Goal: Find contact information: Find contact information

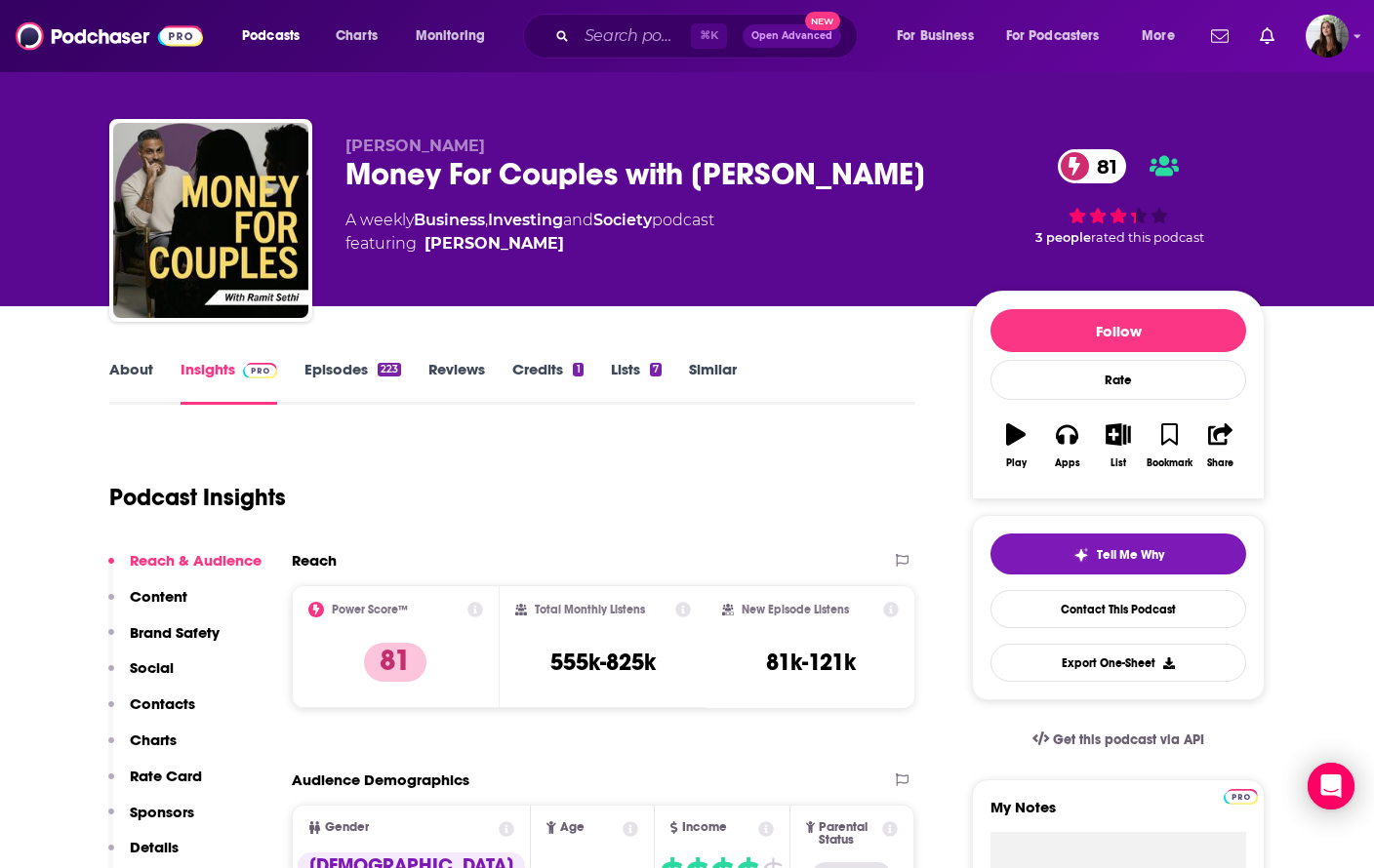
scroll to position [18, 0]
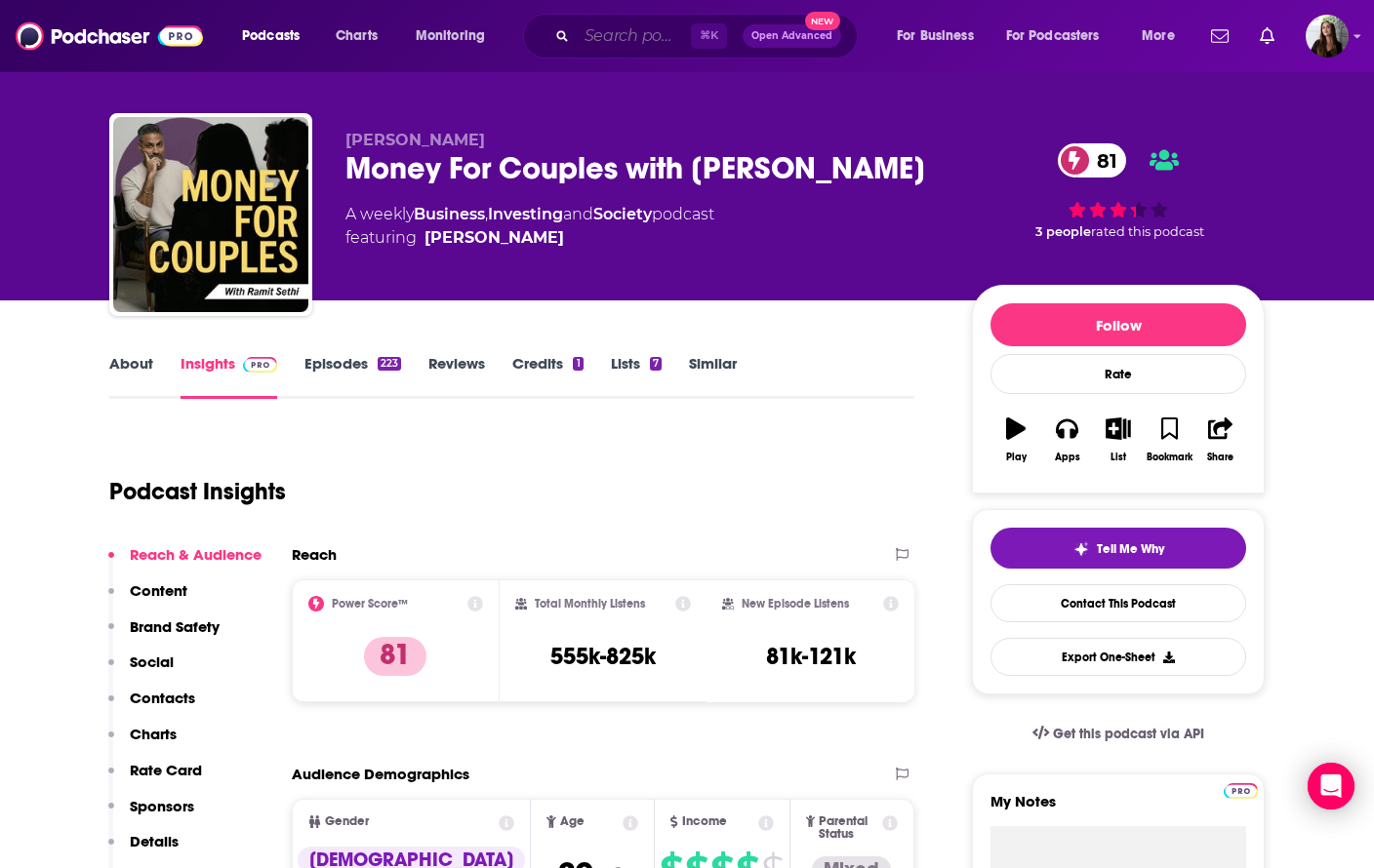
click at [583, 33] on input "Search podcasts, credits, & more..." at bounding box center [634, 36] width 114 height 31
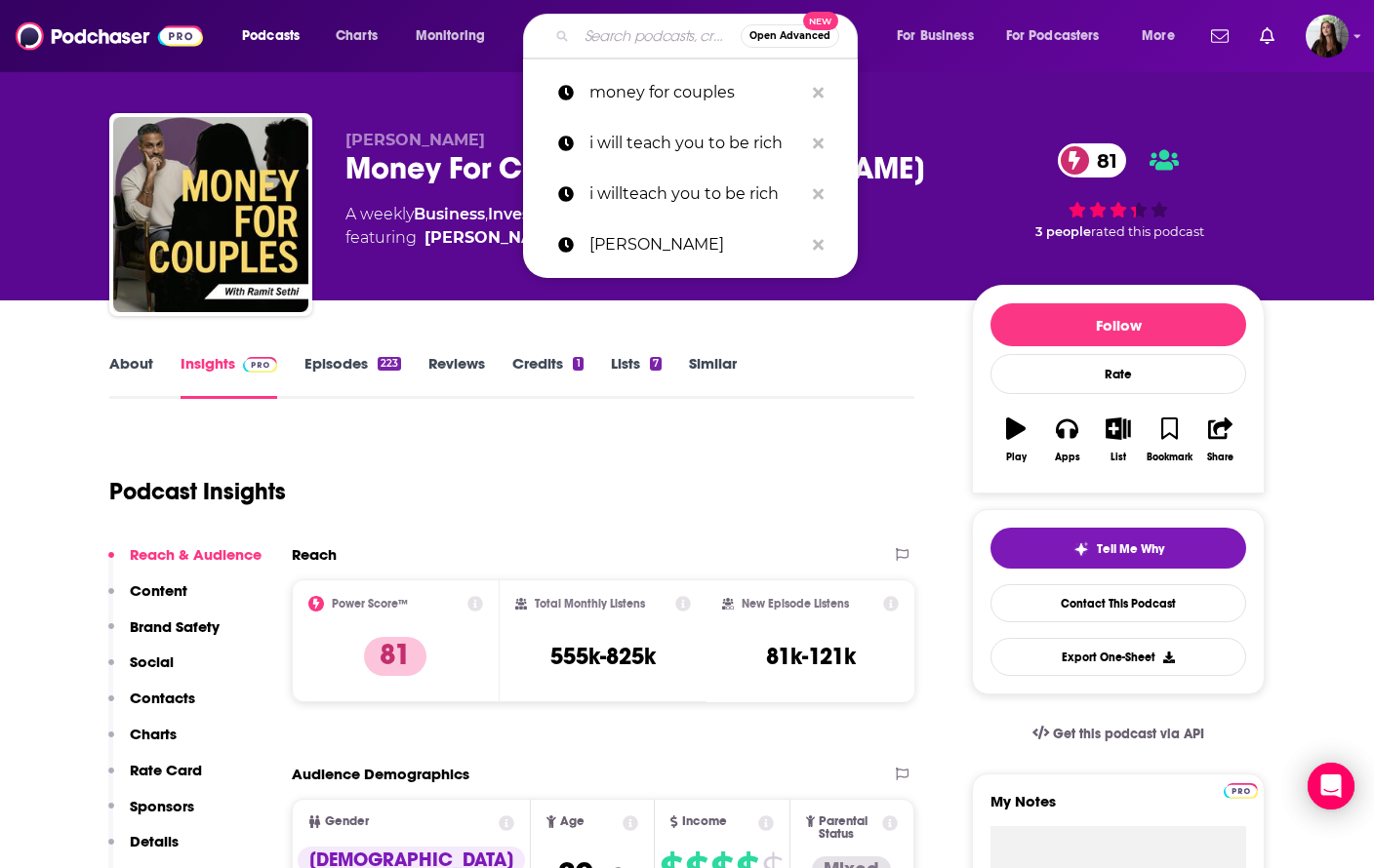
type input "s"
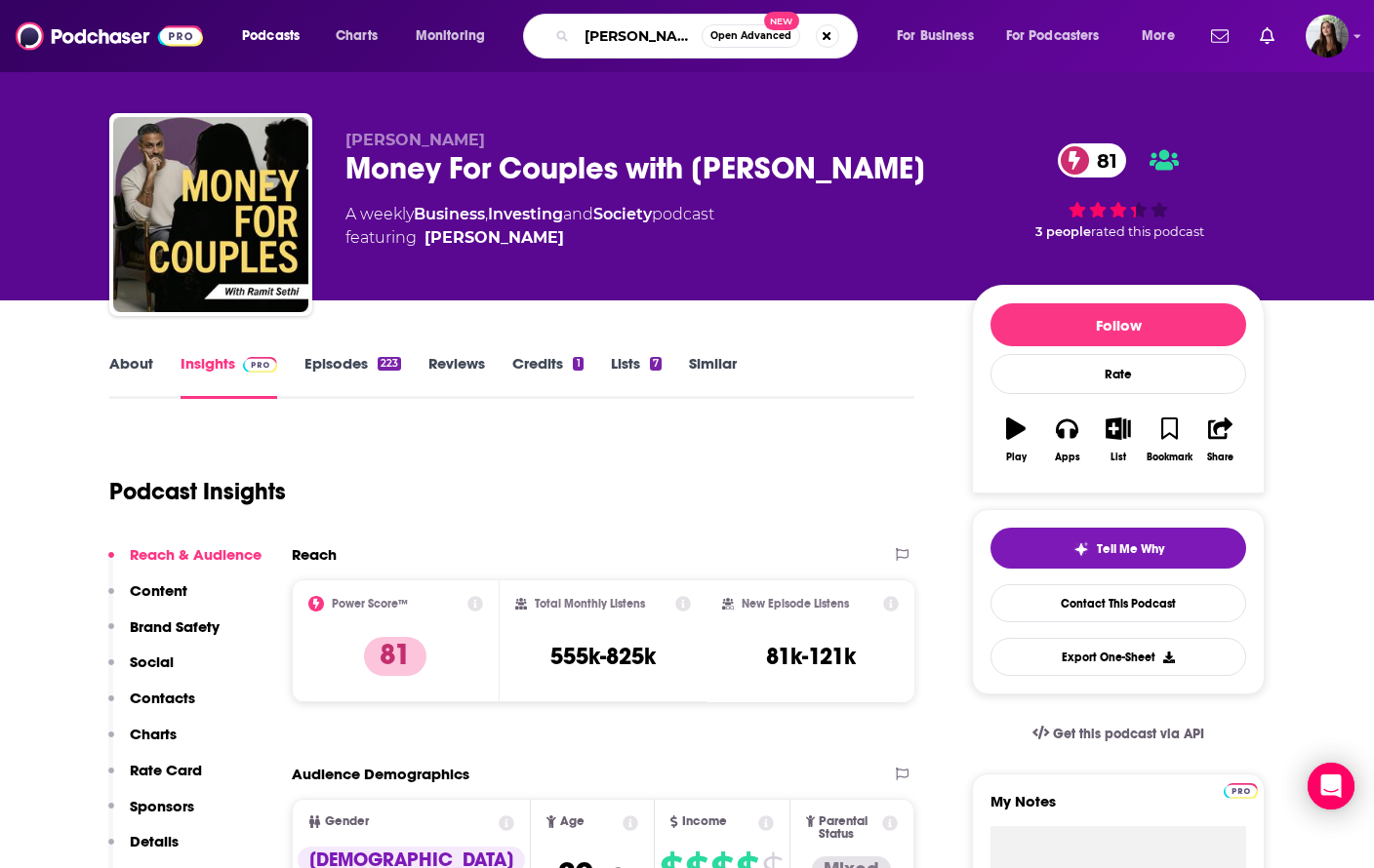
type input "[PERSON_NAME]"
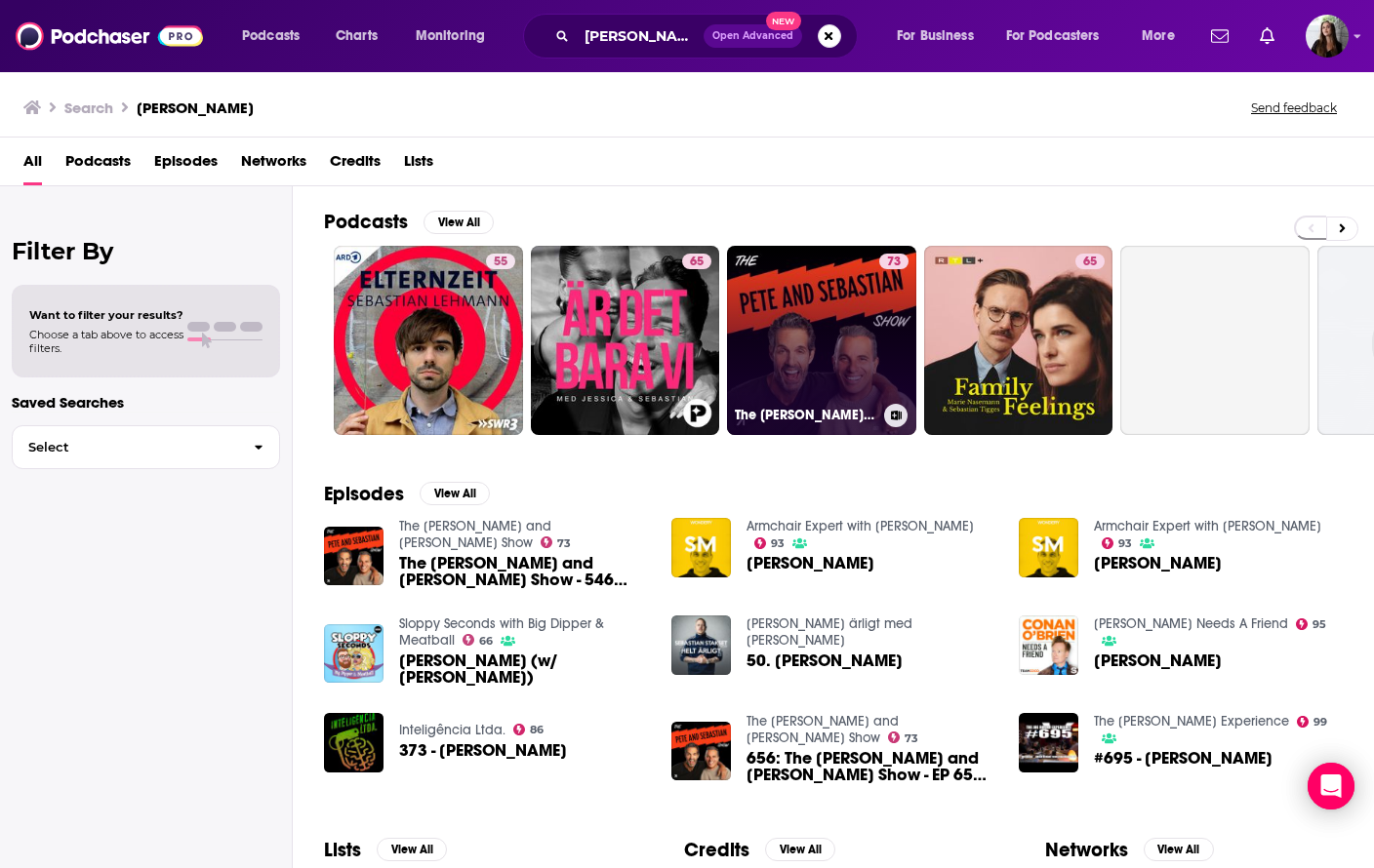
click at [774, 315] on link "73 The [PERSON_NAME] and [PERSON_NAME] Show" at bounding box center [822, 341] width 190 height 190
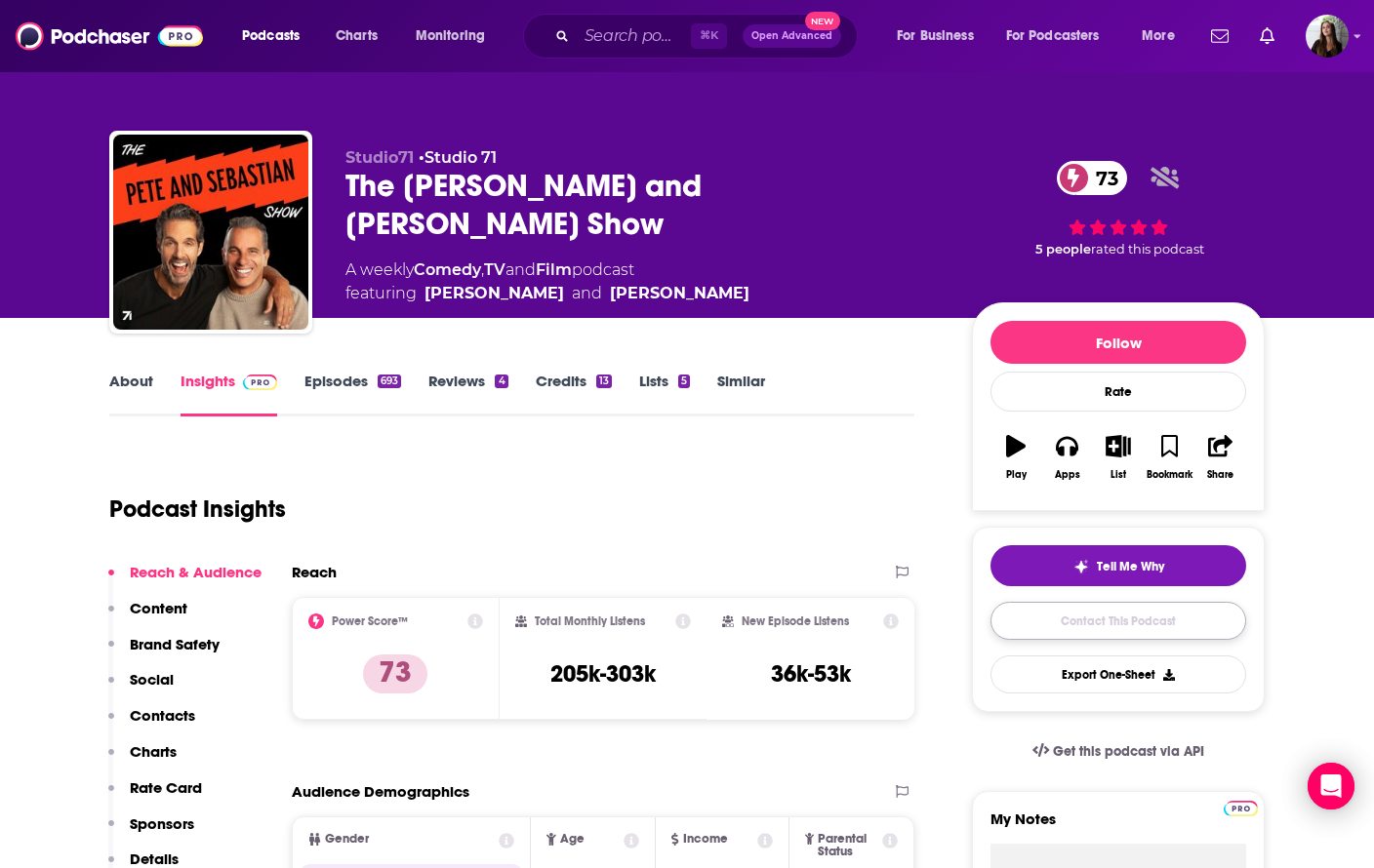
click at [1072, 622] on link "Contact This Podcast" at bounding box center [1118, 621] width 255 height 38
click at [588, 187] on div "The [PERSON_NAME] and [PERSON_NAME] Show 73" at bounding box center [643, 205] width 595 height 76
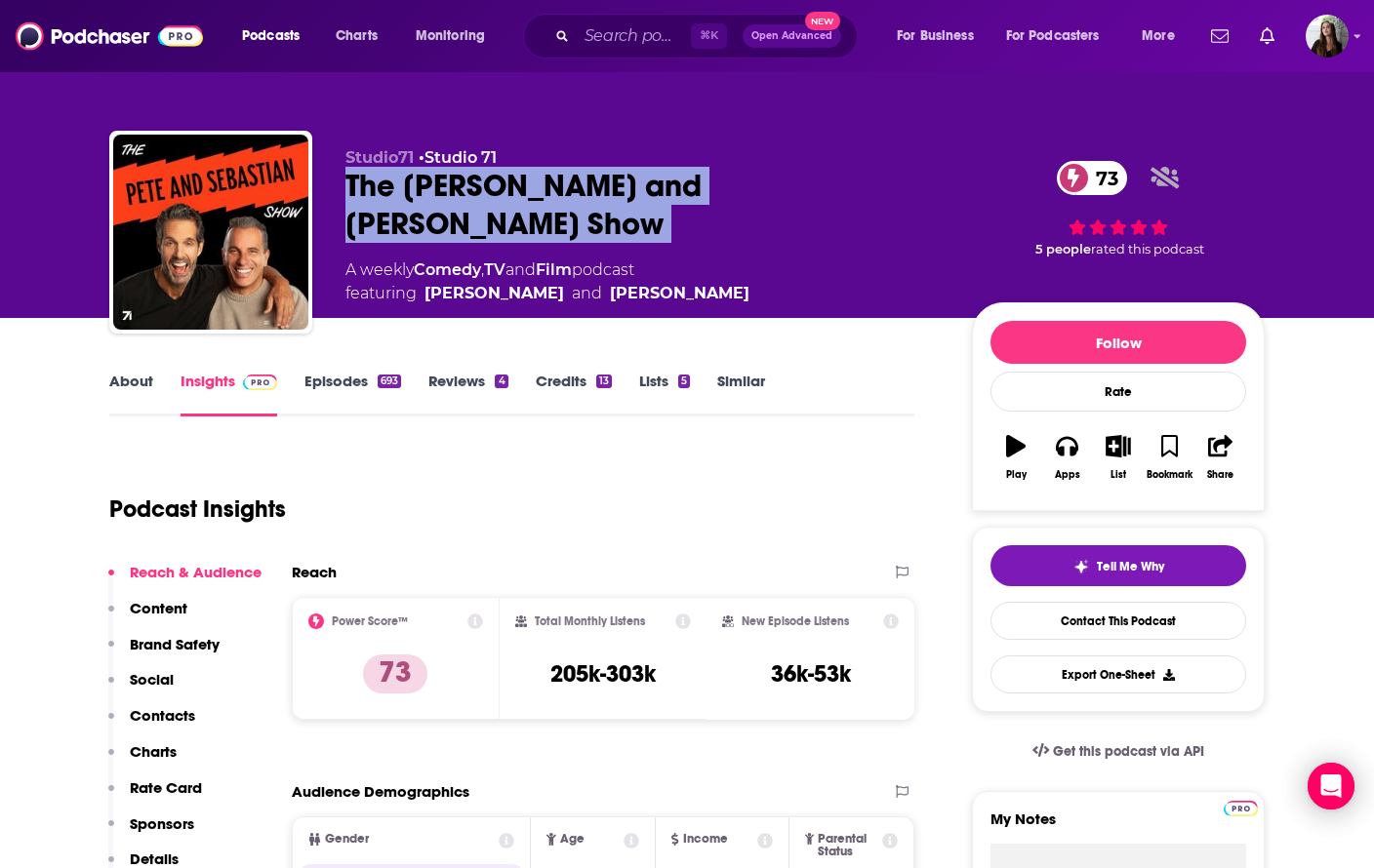
click at [588, 187] on div "The [PERSON_NAME] and [PERSON_NAME] Show 73" at bounding box center [643, 205] width 595 height 76
copy div "The [PERSON_NAME] and [PERSON_NAME] Show 73"
click at [621, 29] on input "Search podcasts, credits, & more..." at bounding box center [634, 36] width 114 height 31
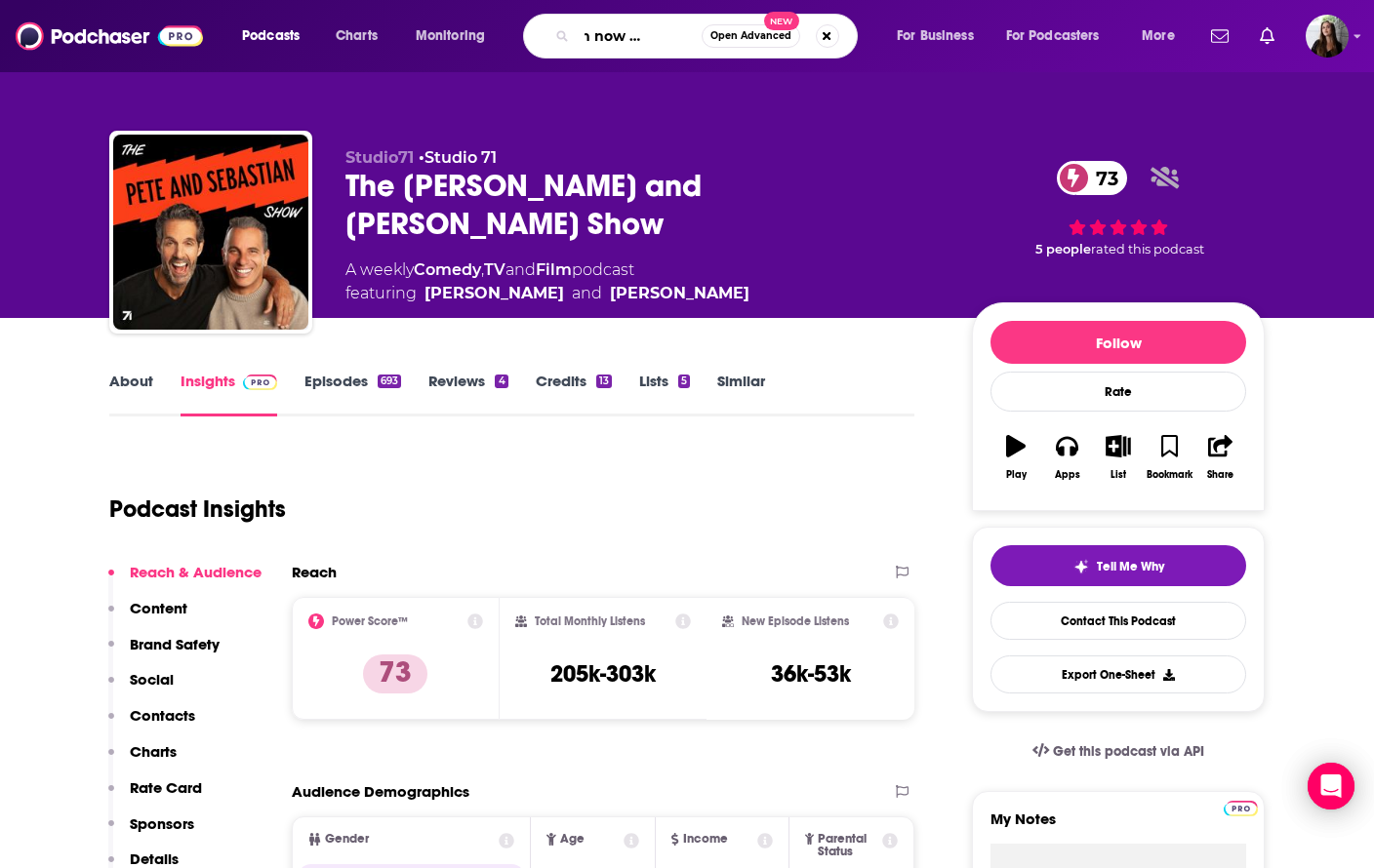
type input "growth now movement"
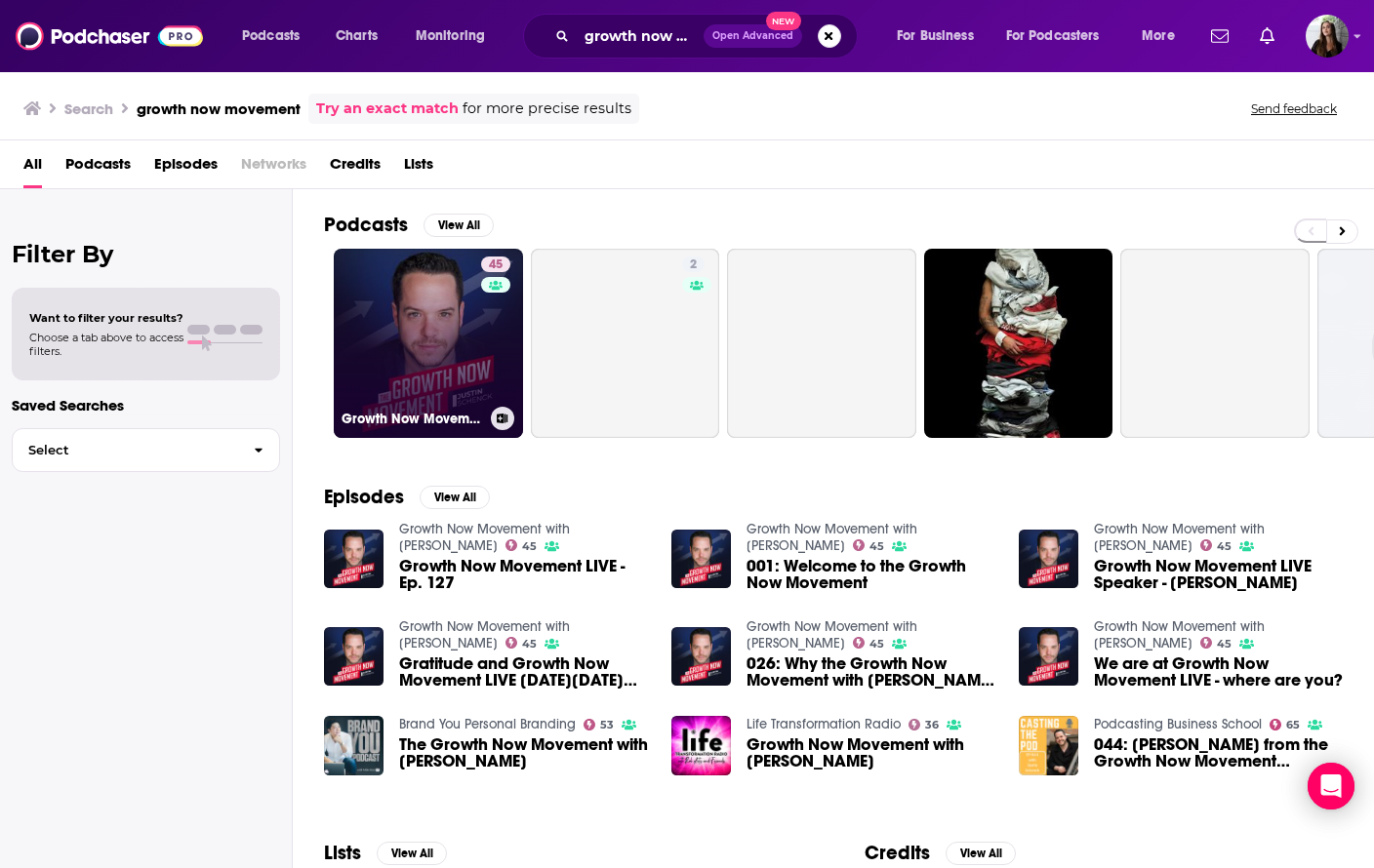
click at [433, 361] on link "45 Growth Now Movement with [PERSON_NAME]" at bounding box center [428, 344] width 190 height 190
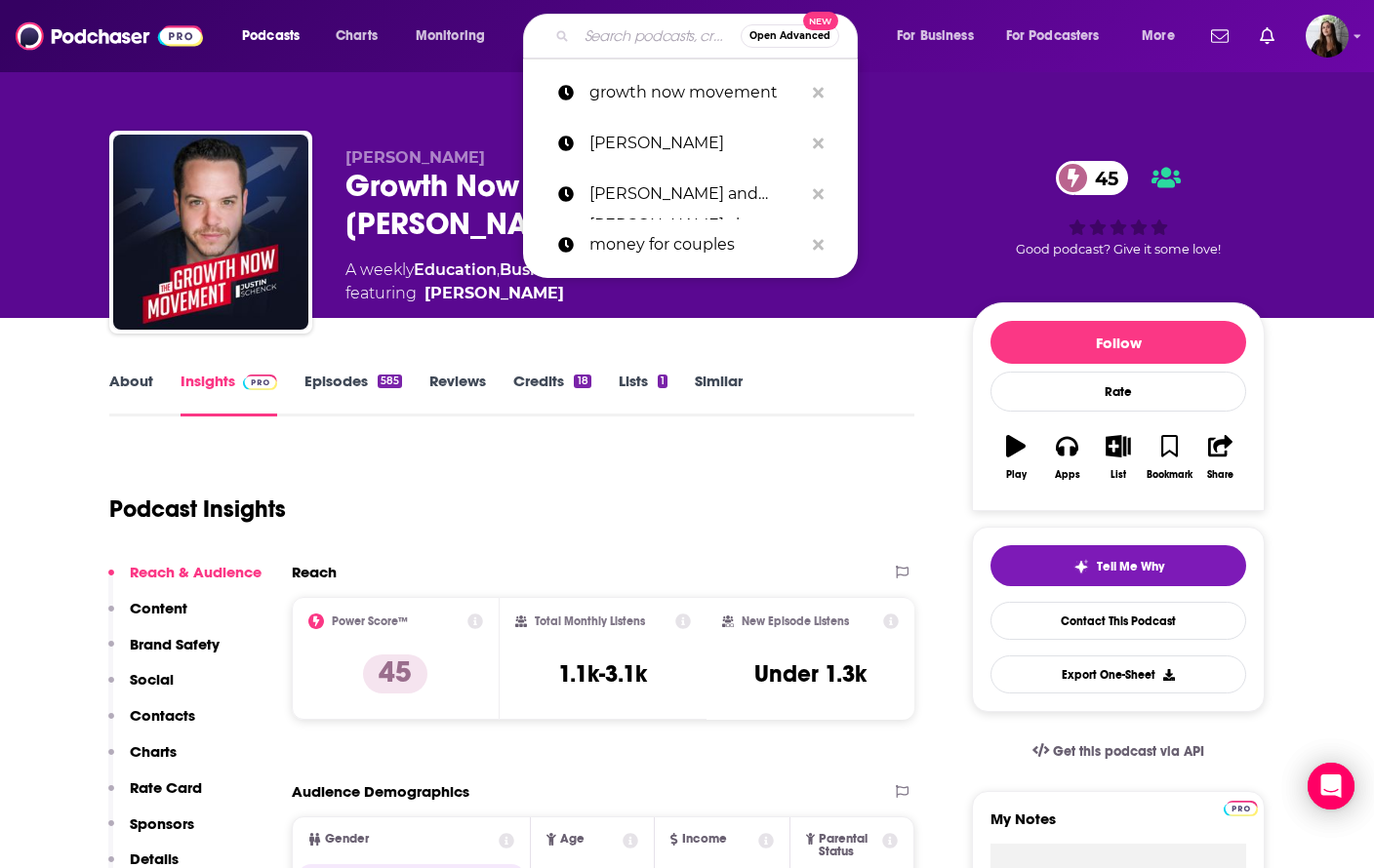
click at [619, 32] on input "Search podcasts, credits, & more..." at bounding box center [659, 36] width 164 height 31
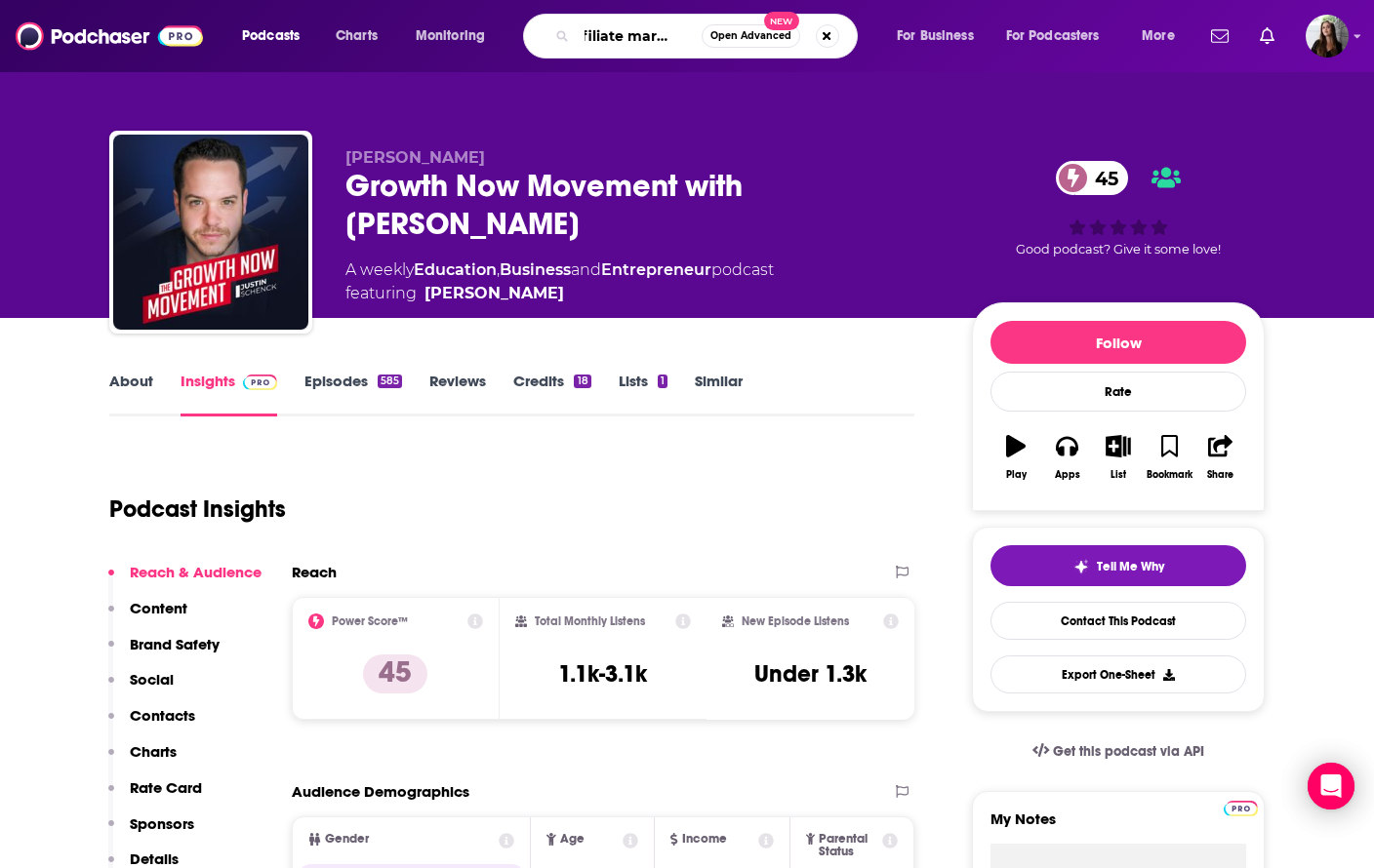
type input "affiliate marketing"
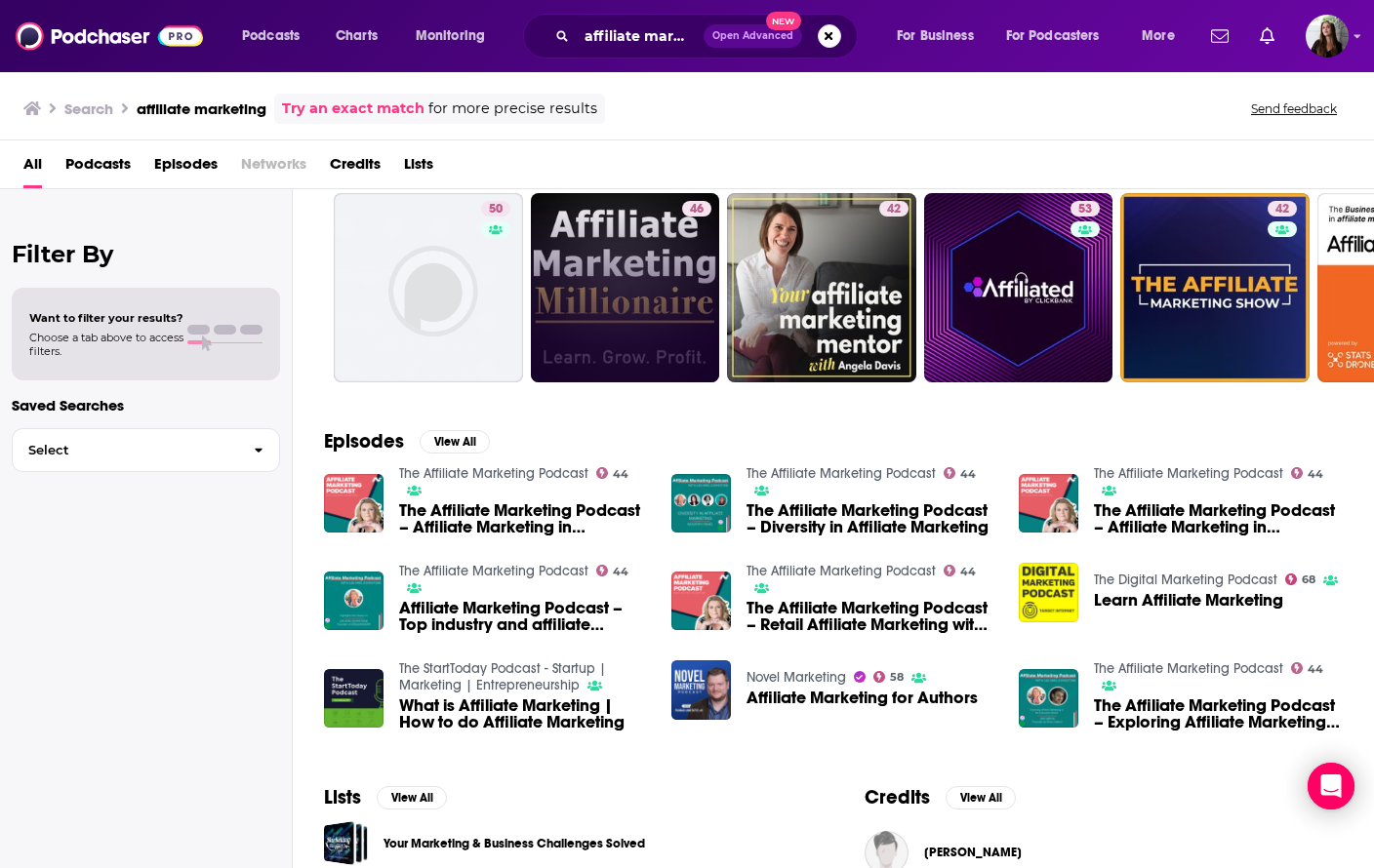
scroll to position [233, 0]
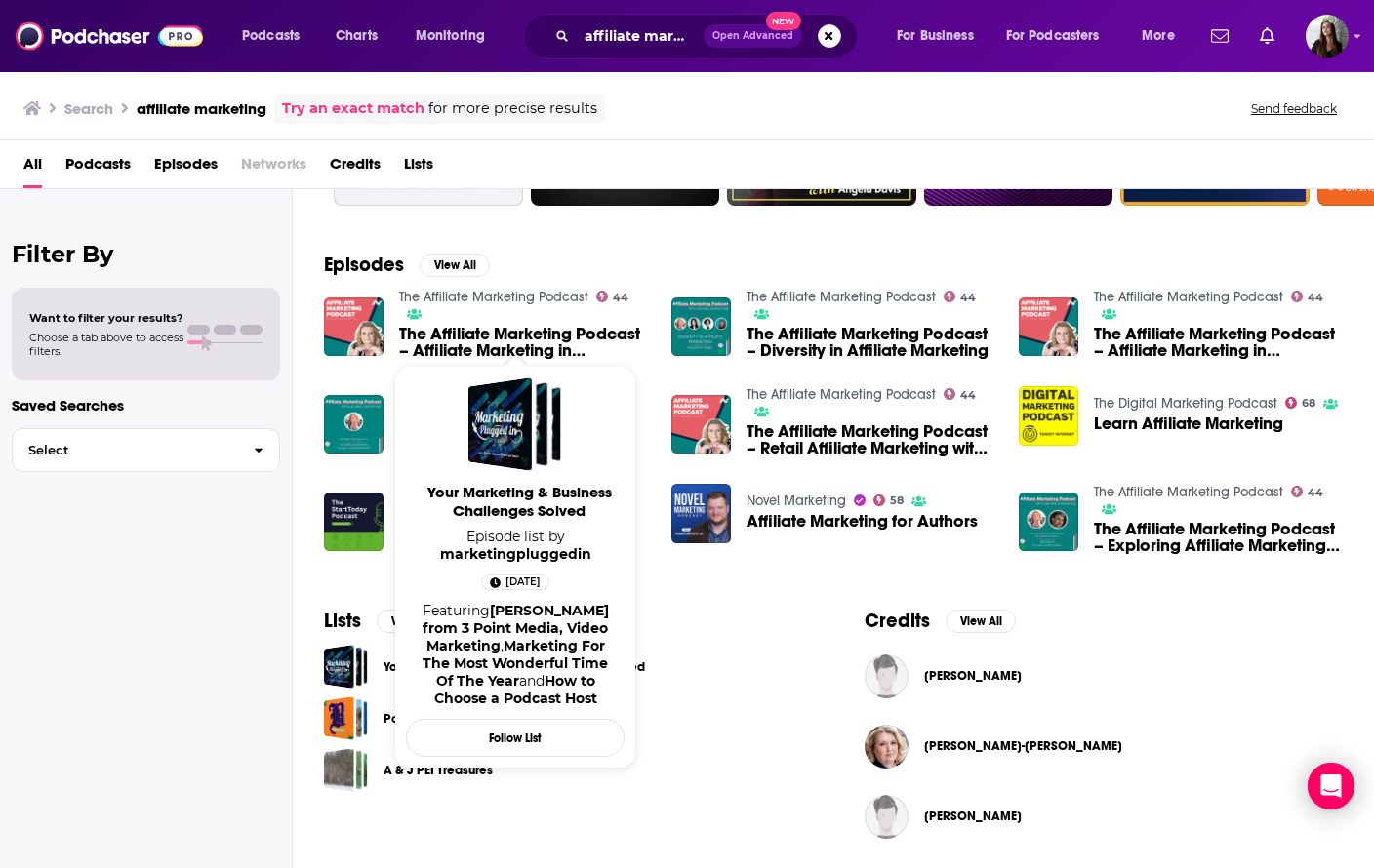
click at [384, 665] on link "Your Marketing & Business Challenges Solved" at bounding box center [514, 667] width 261 height 22
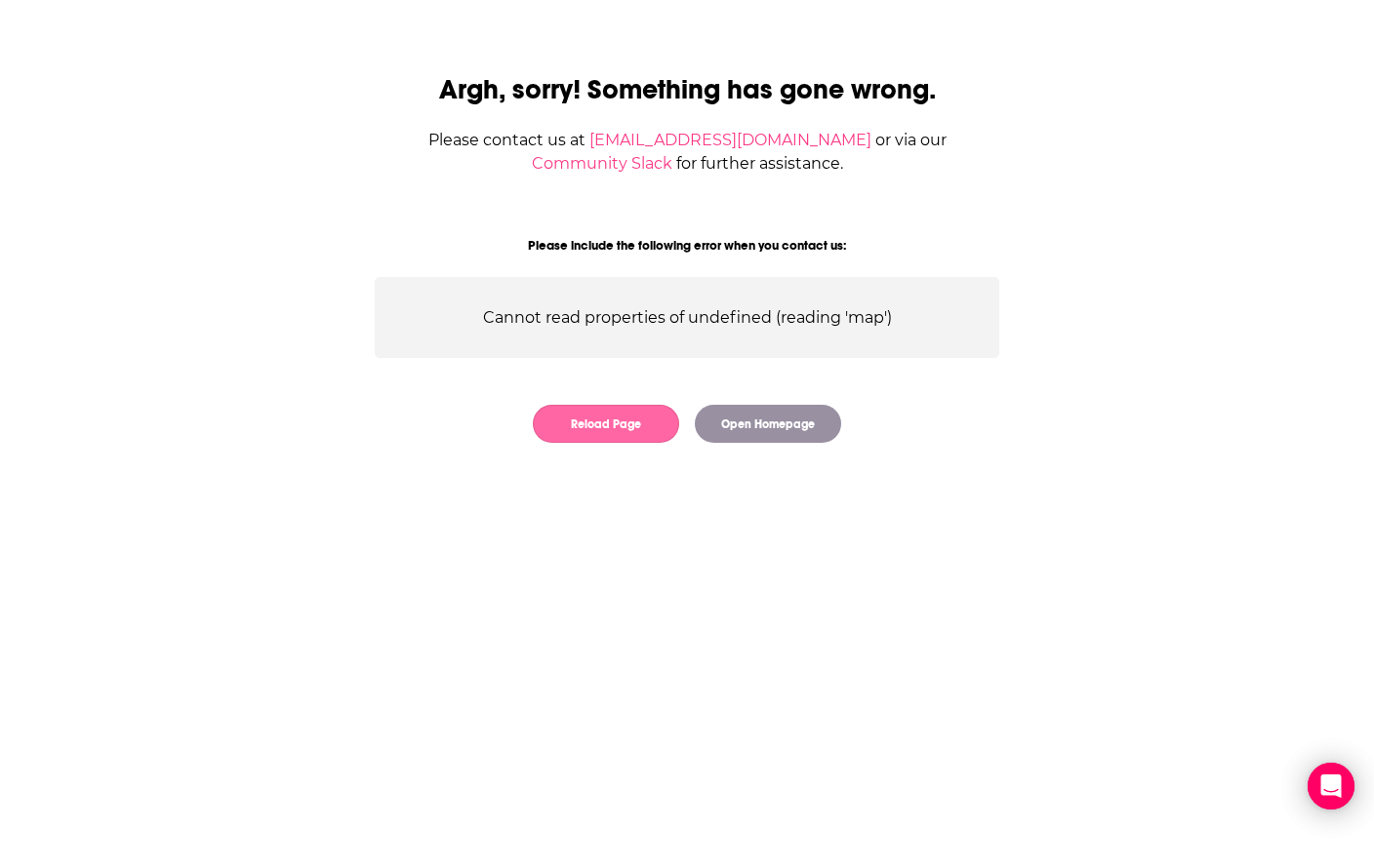
click at [644, 426] on button "Reload Page" at bounding box center [605, 424] width 146 height 38
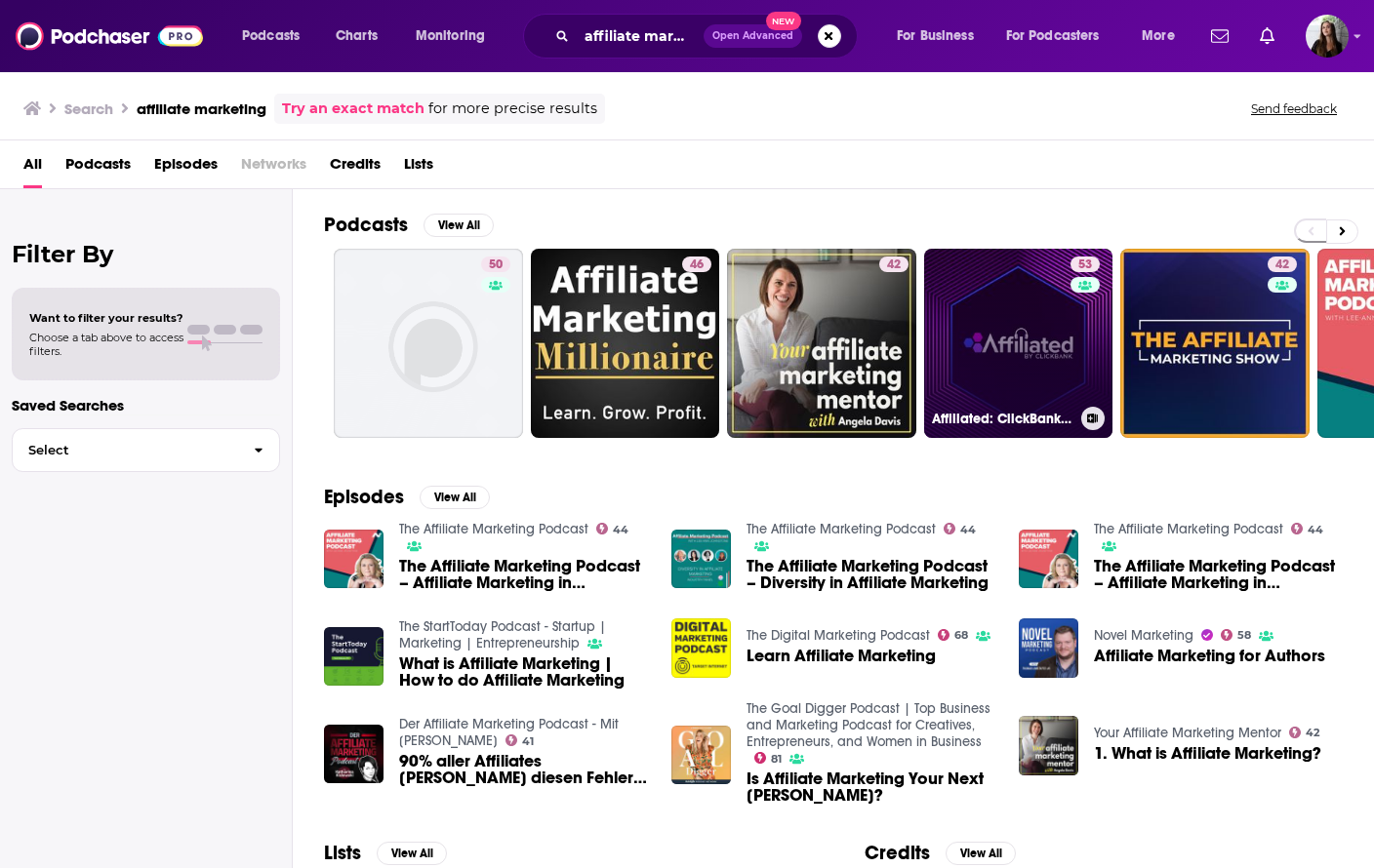
click at [1011, 325] on link "53 Affiliated: ClickBank‘s Official Affiliate Marketing Podcast" at bounding box center [1018, 344] width 190 height 190
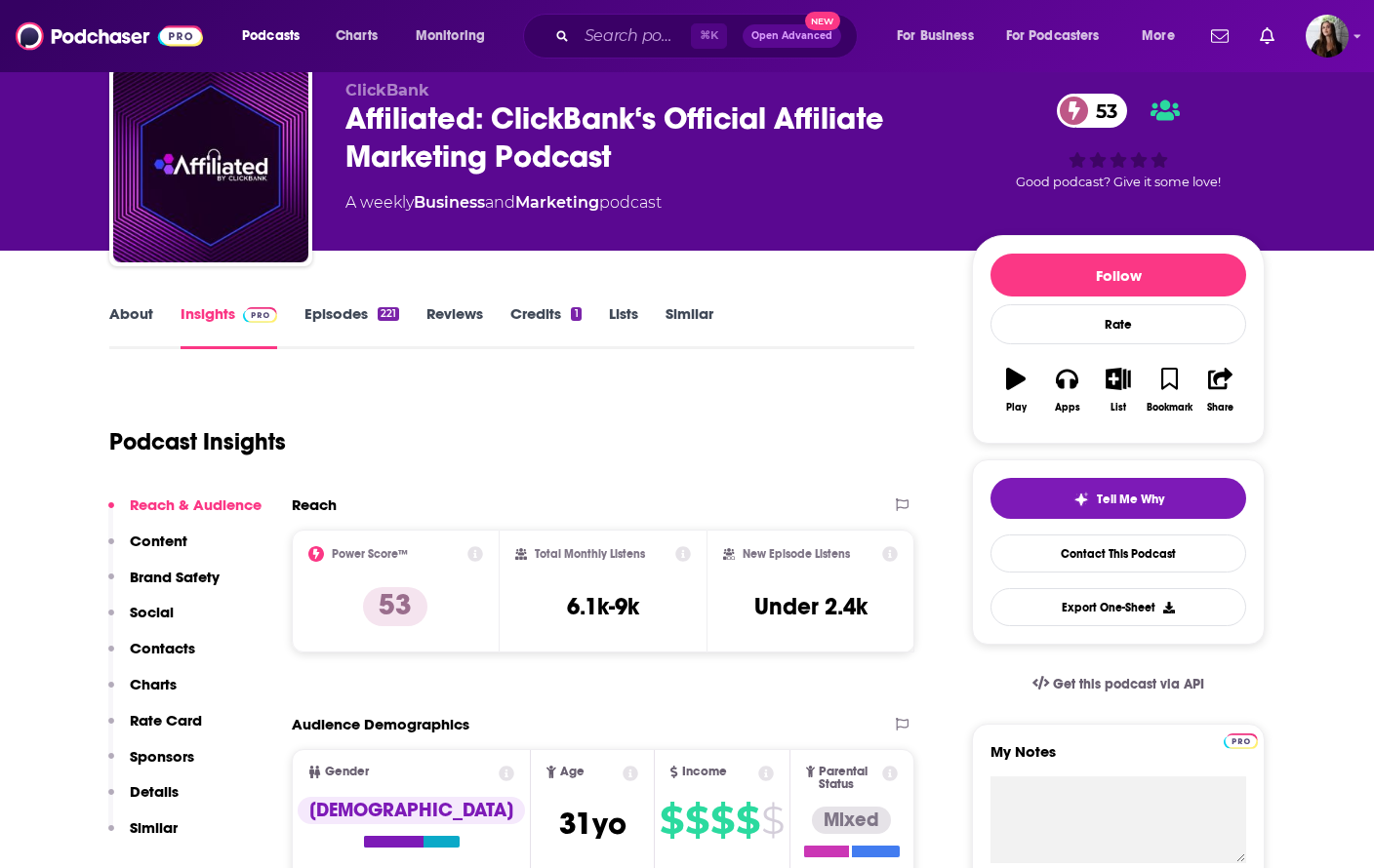
scroll to position [74, 0]
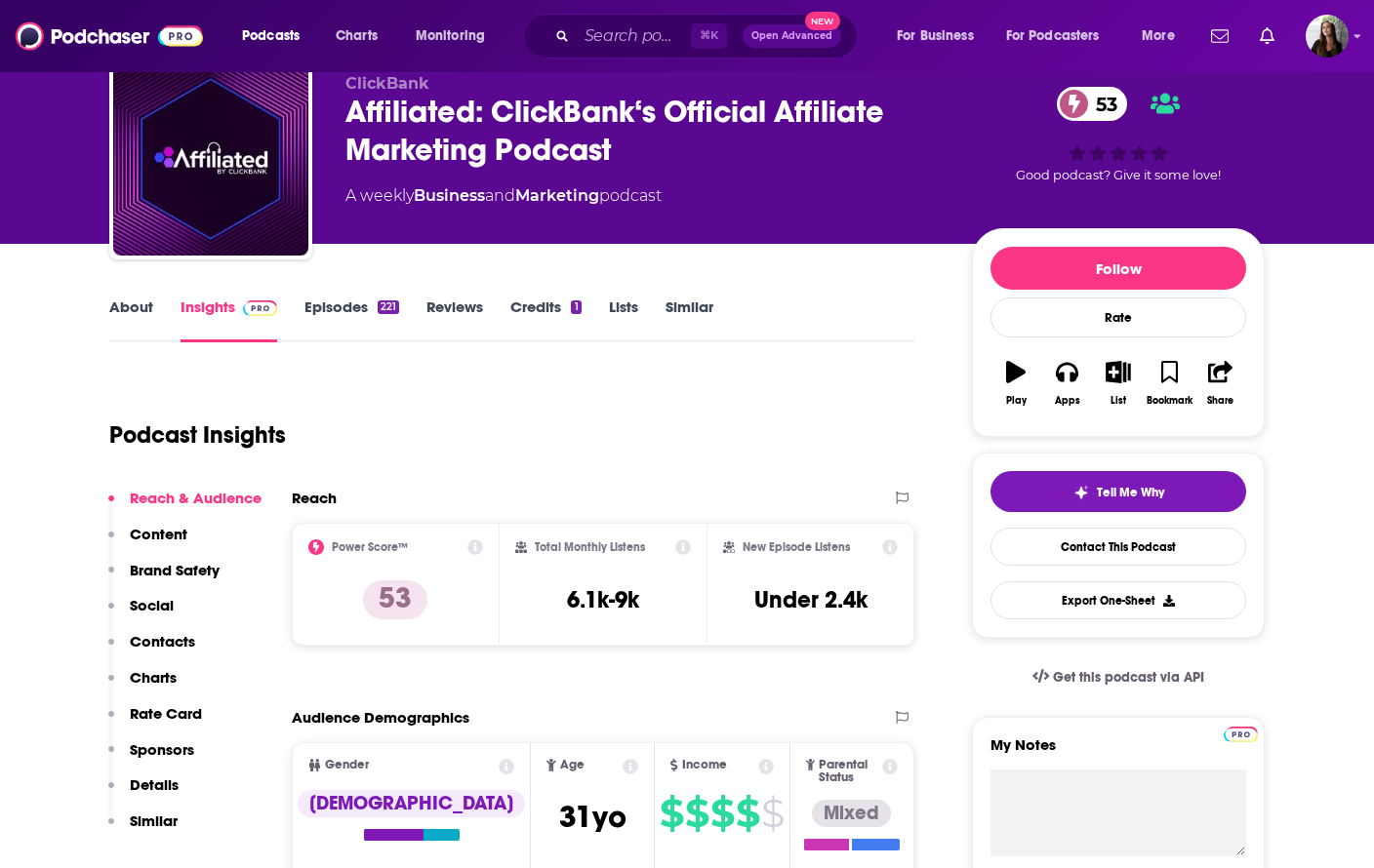
click at [357, 310] on link "Episodes 221" at bounding box center [352, 320] width 94 height 45
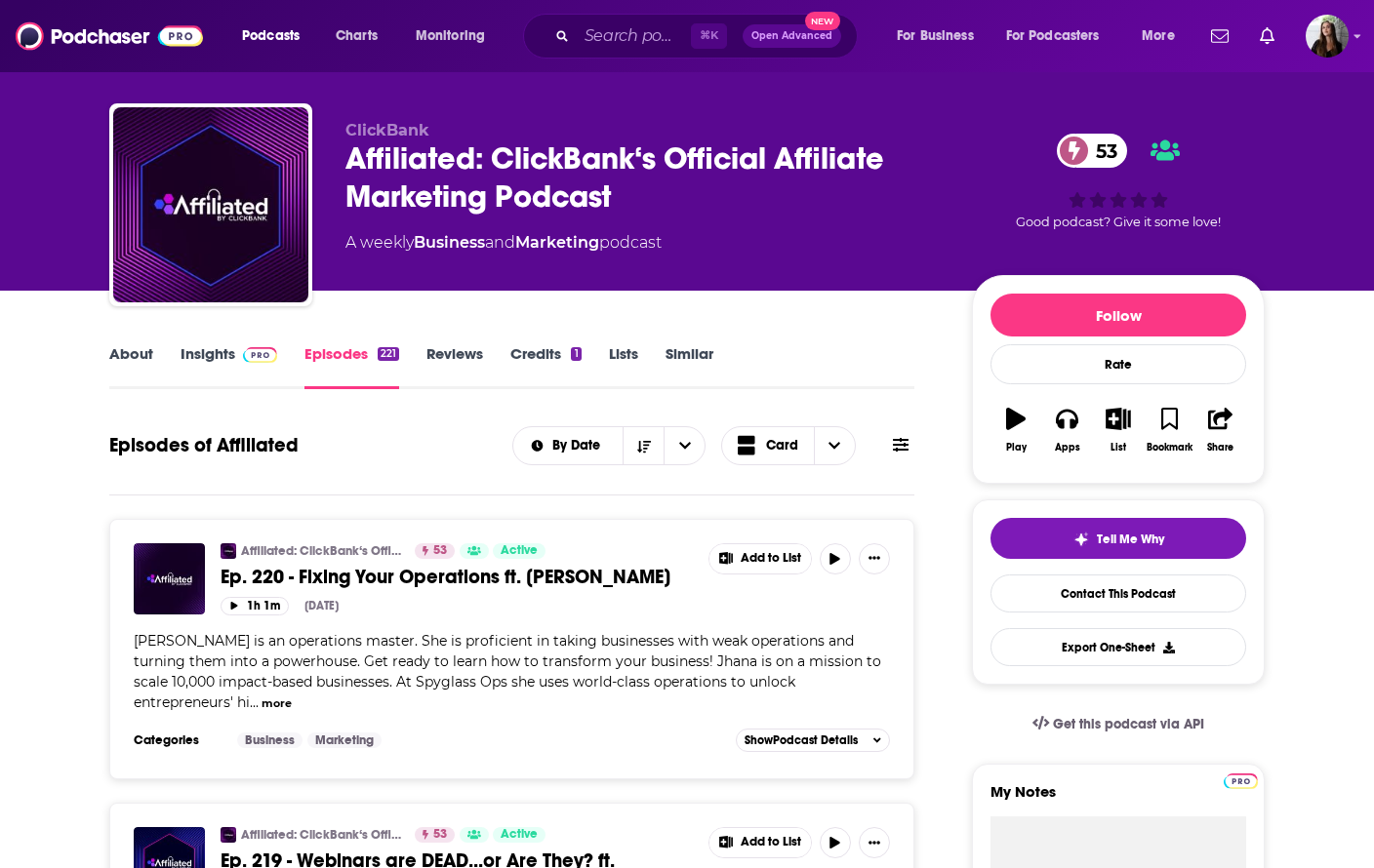
scroll to position [24, 0]
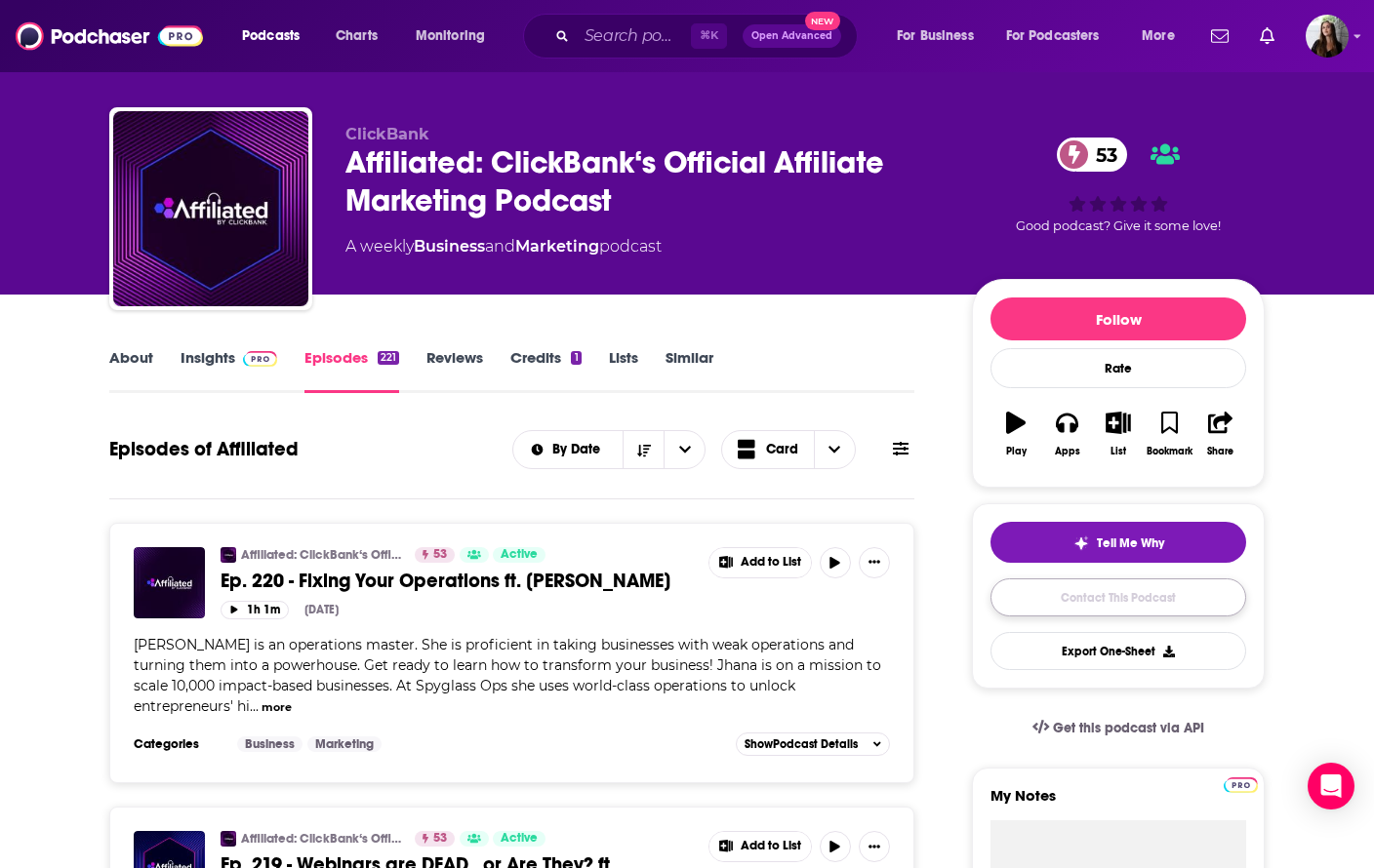
click at [1092, 614] on link "Contact This Podcast" at bounding box center [1118, 598] width 255 height 38
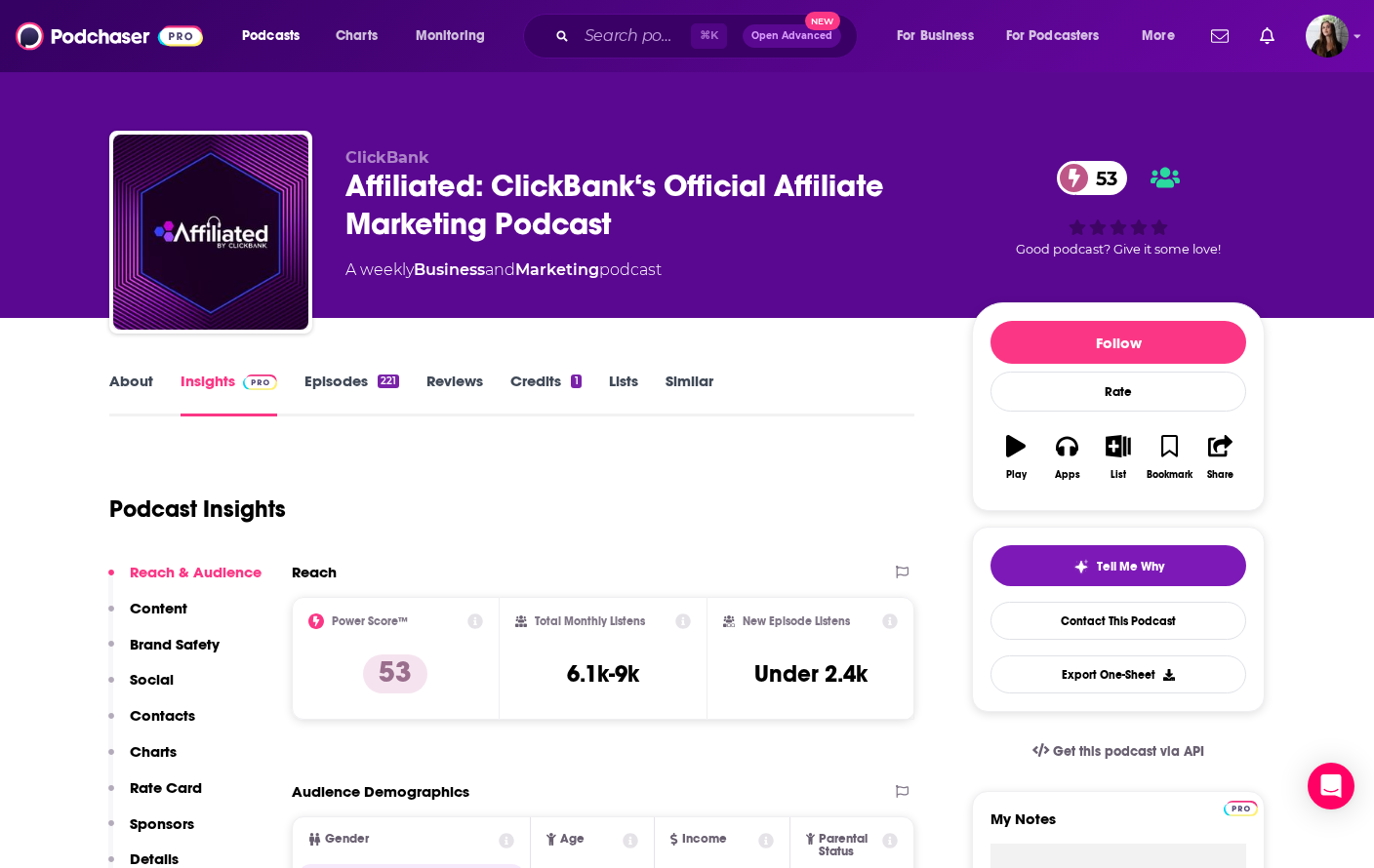
click at [478, 212] on div "Affiliated: ClickBank‘s Official Affiliate Marketing Podcast 53" at bounding box center [643, 205] width 595 height 76
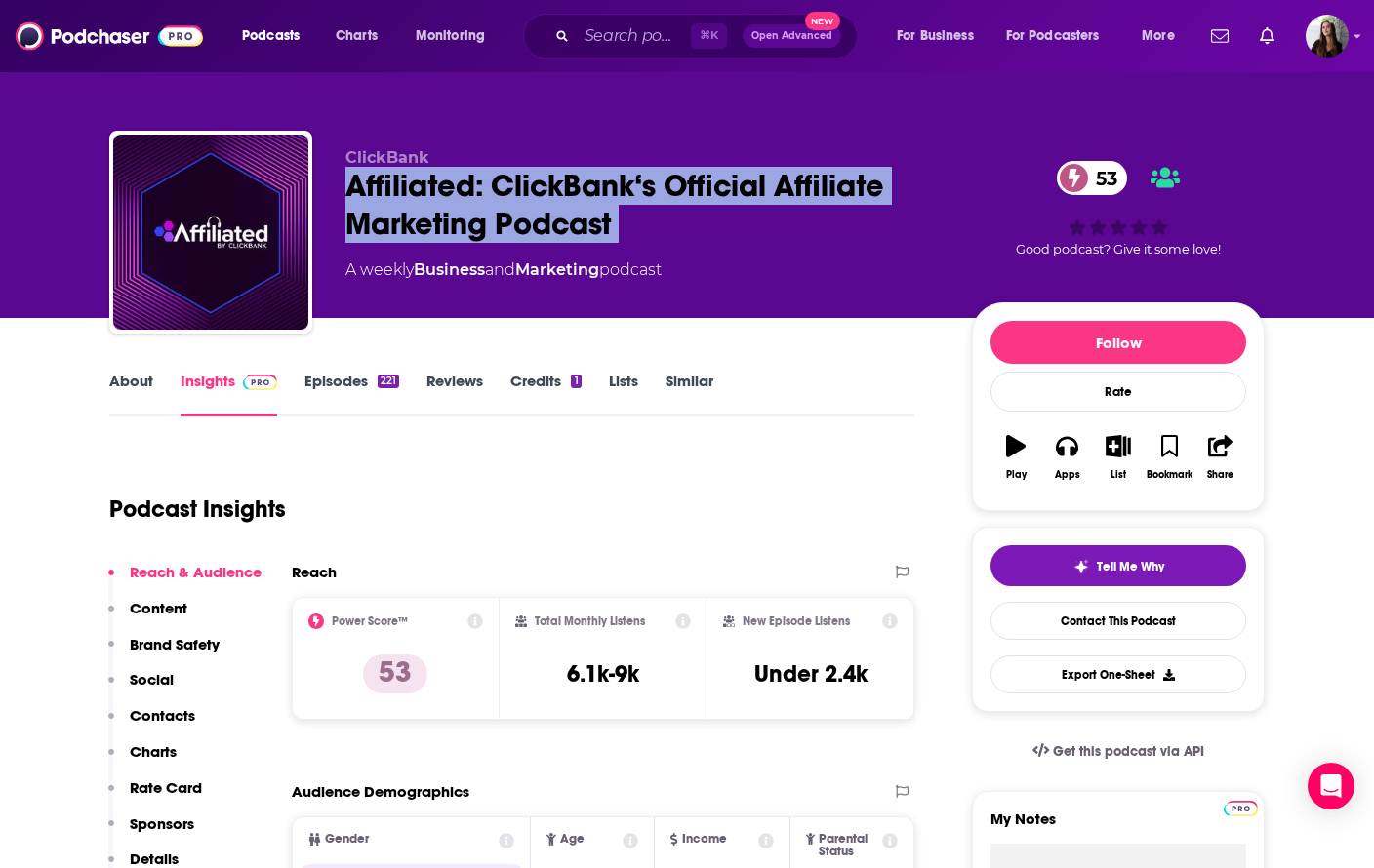
click at [478, 212] on div "Affiliated: ClickBank‘s Official Affiliate Marketing Podcast 53" at bounding box center [643, 205] width 595 height 76
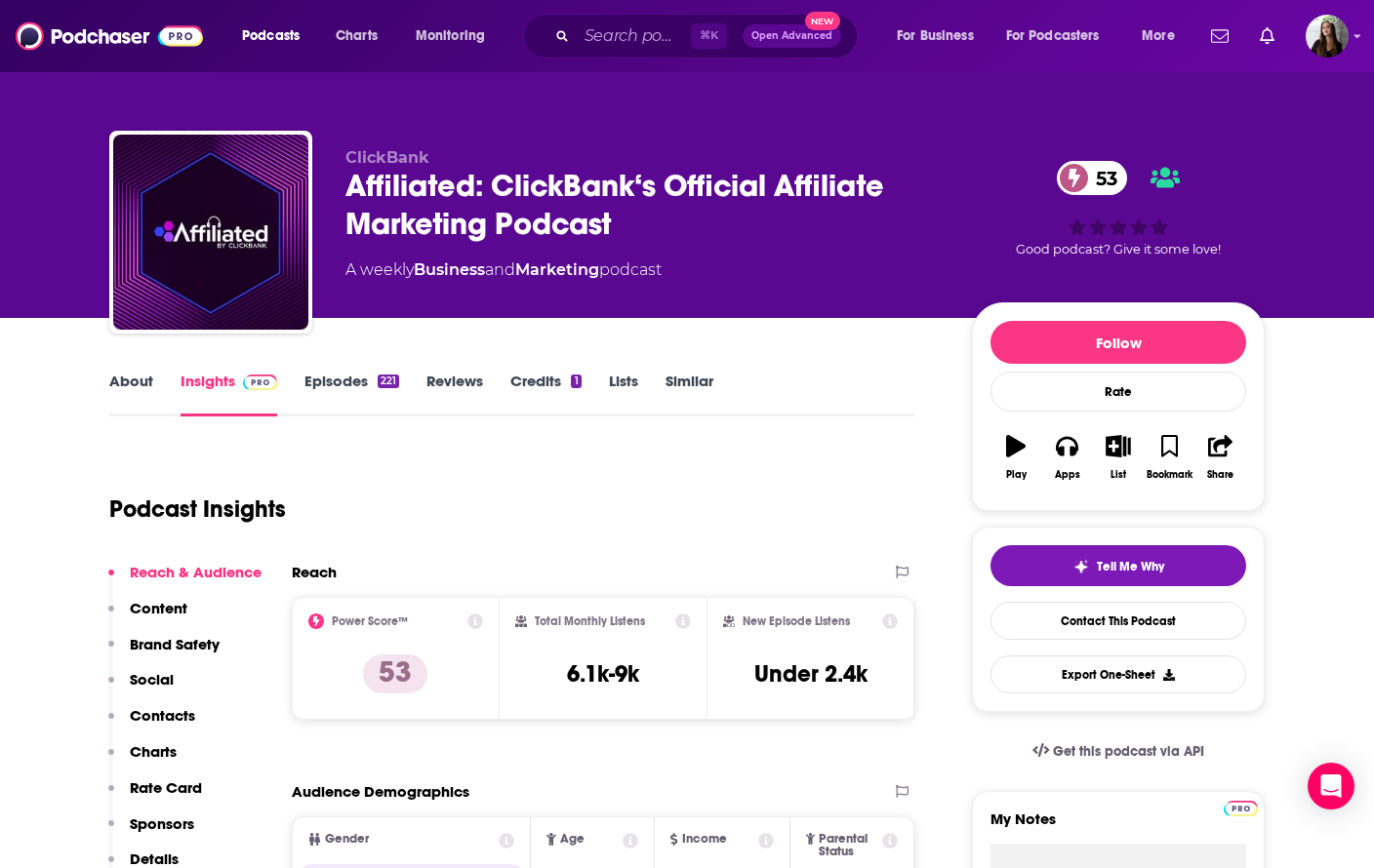
click at [576, 535] on div "Podcast Insights" at bounding box center [504, 498] width 790 height 99
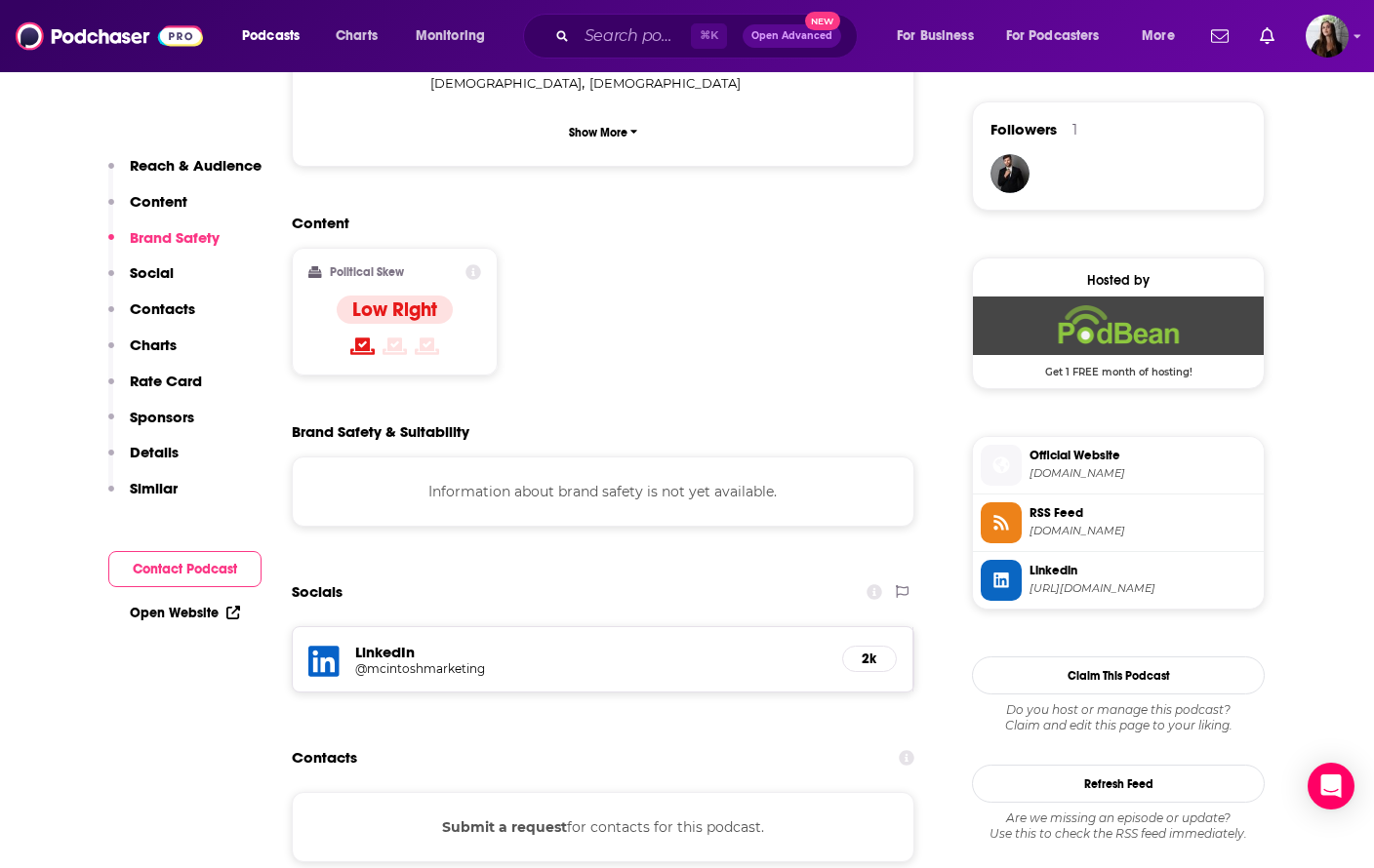
scroll to position [1567, 0]
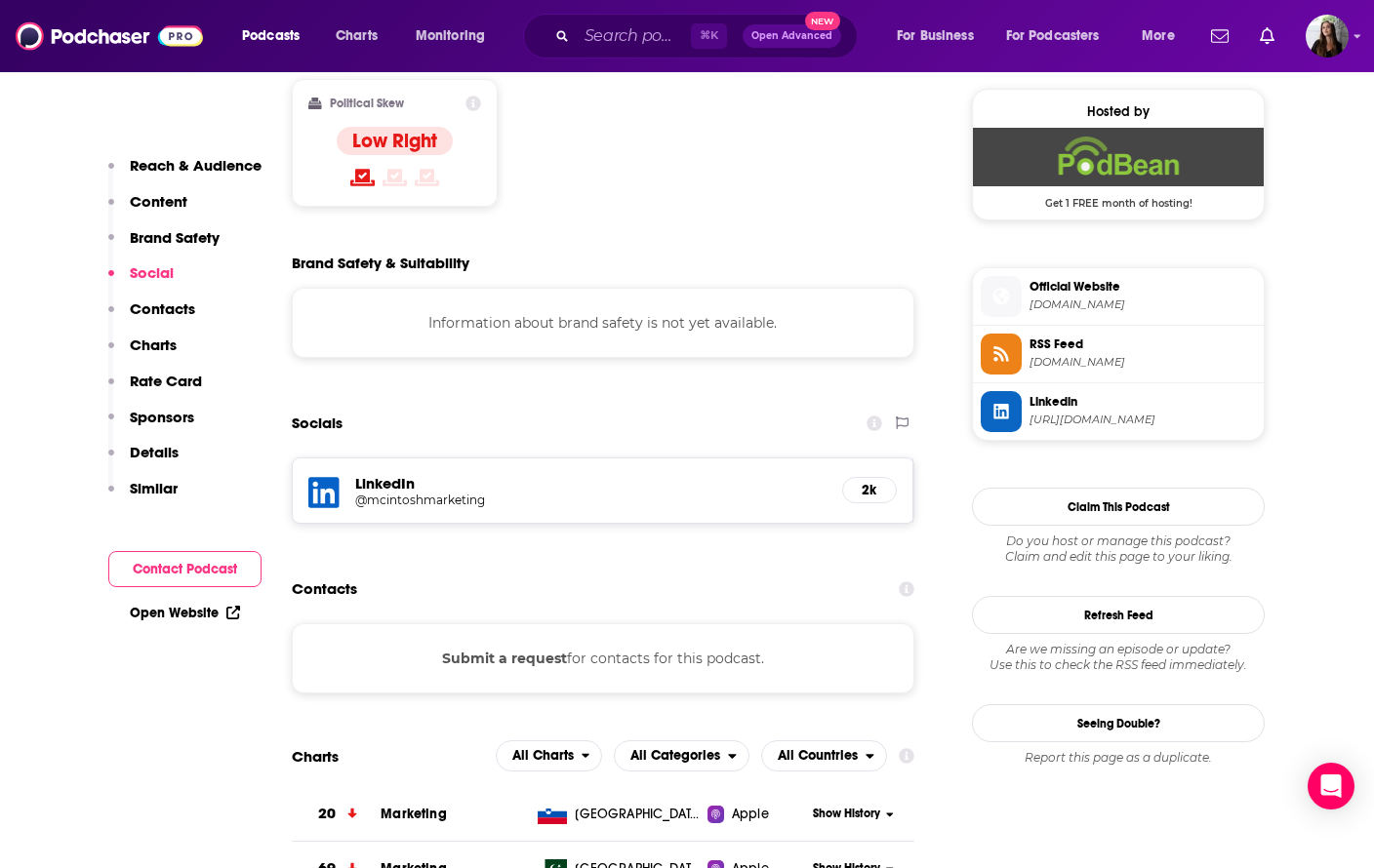
click at [398, 475] on h5 "LinkedIn" at bounding box center [591, 484] width 472 height 19
click at [355, 459] on div "LinkedIn @mcintoshmarketing 2k" at bounding box center [603, 491] width 621 height 65
click at [322, 476] on icon at bounding box center [323, 494] width 31 height 36
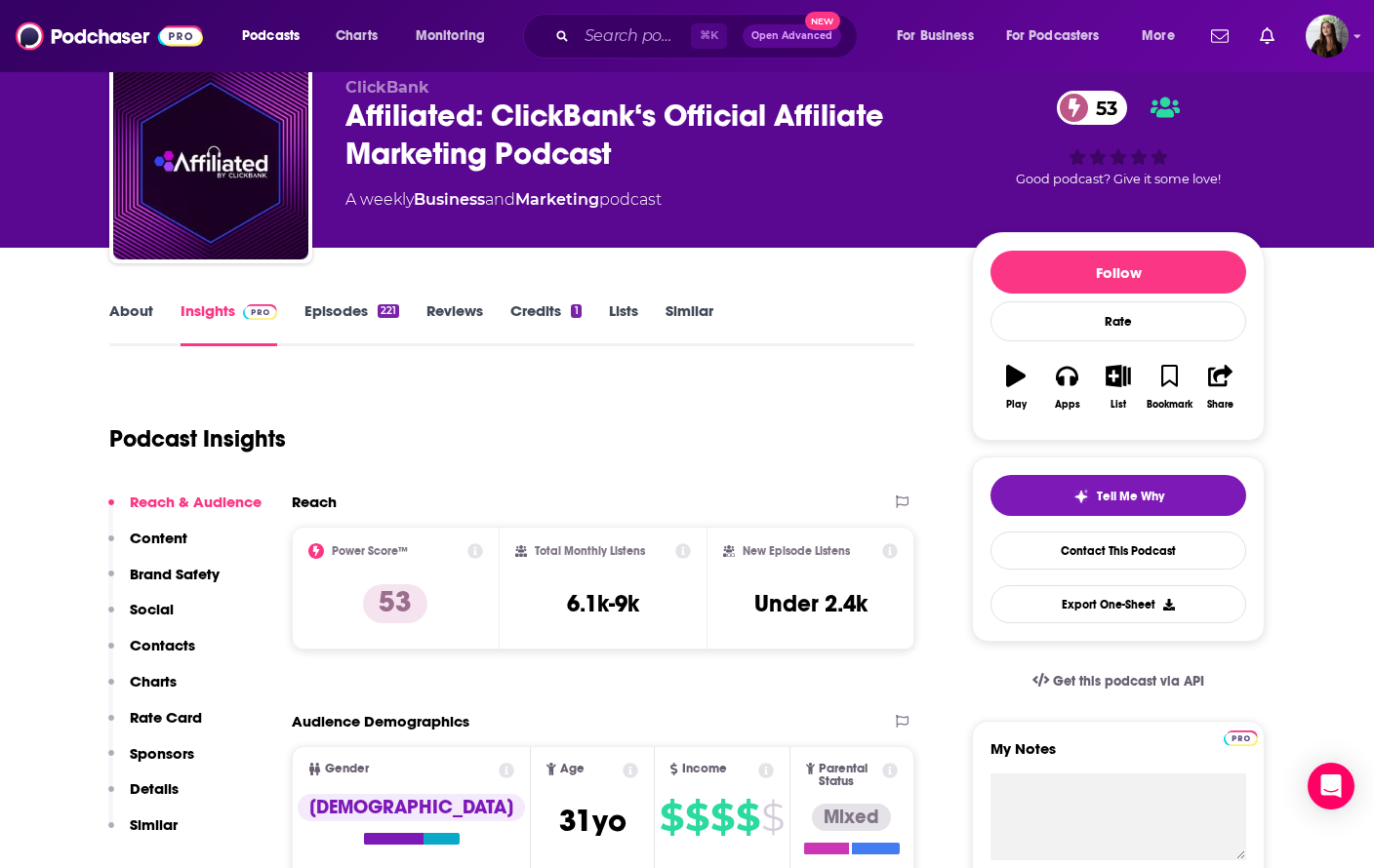
scroll to position [0, 0]
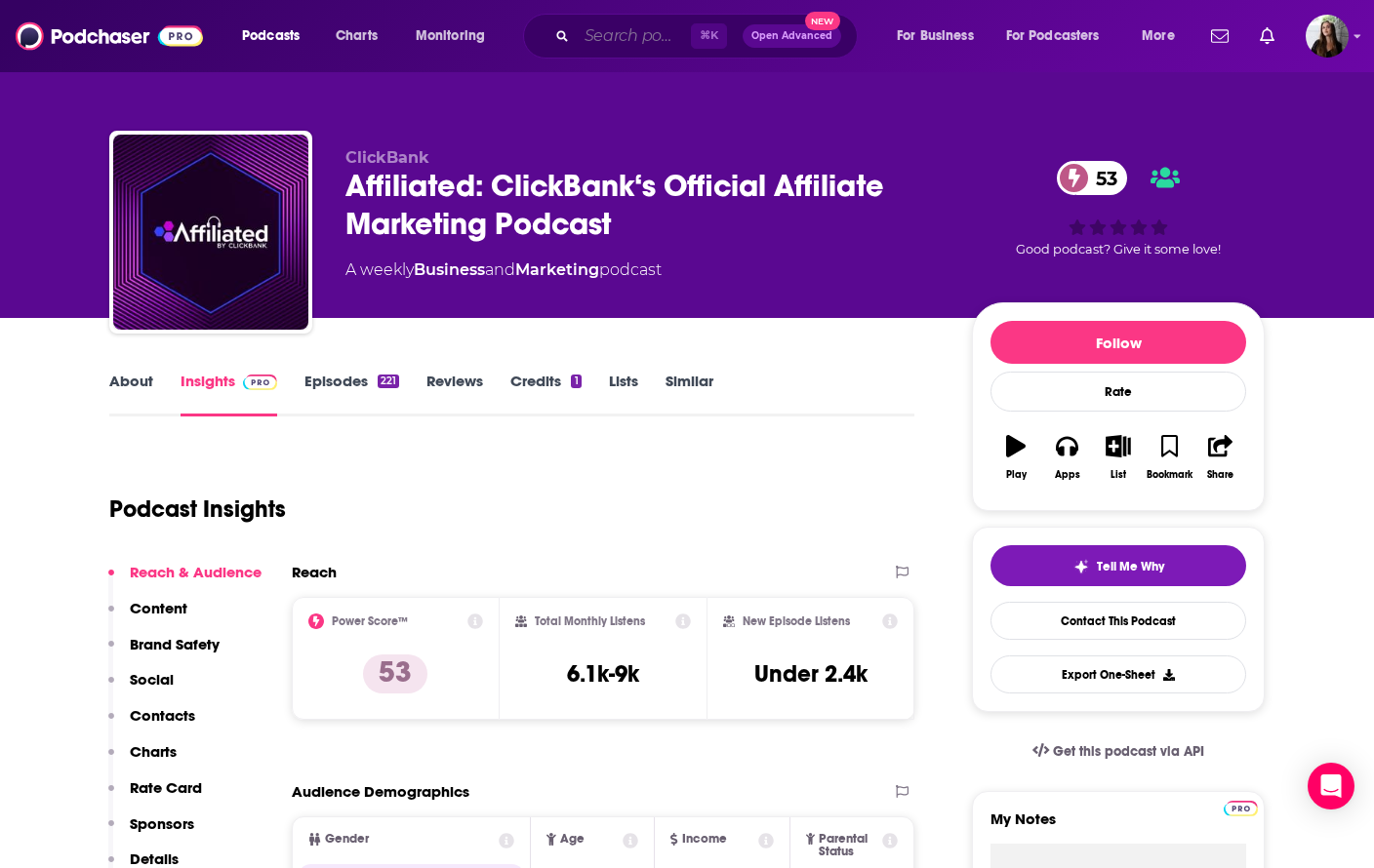
click at [612, 37] on input "Search podcasts, credits, & more..." at bounding box center [634, 36] width 114 height 31
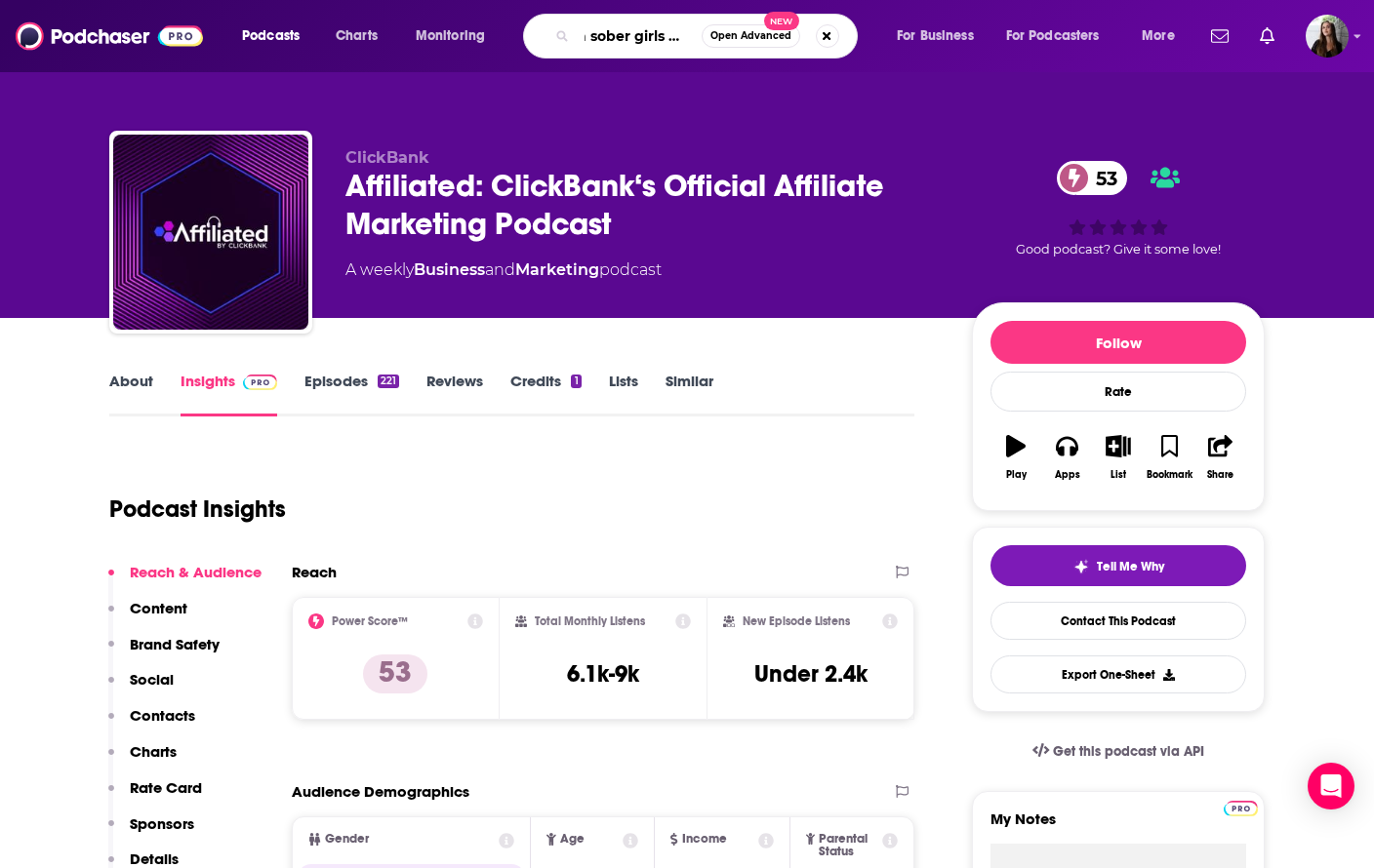
type input "a sober girls guide"
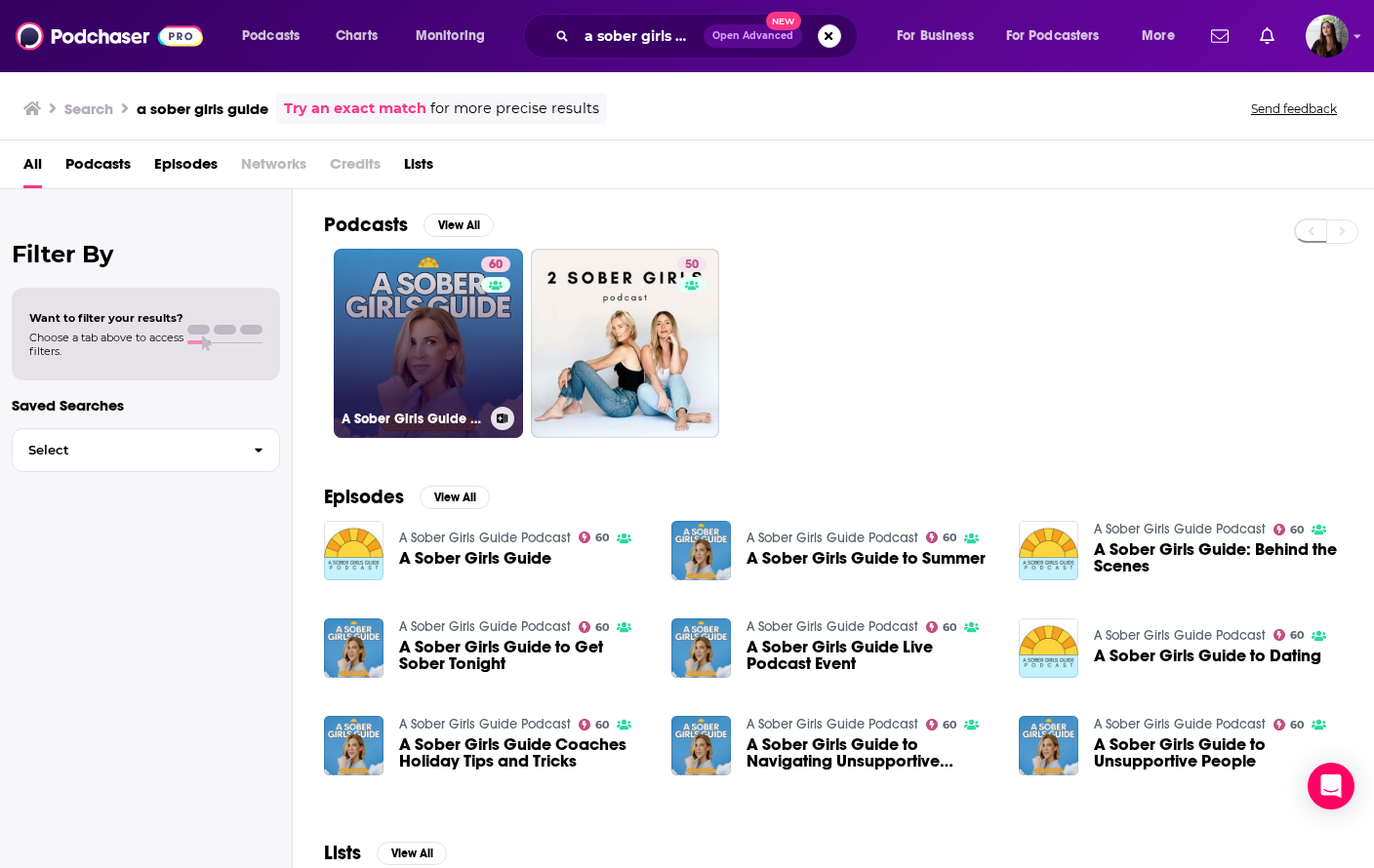
click at [435, 322] on link "60 A Sober Girls Guide Podcast" at bounding box center [428, 344] width 190 height 190
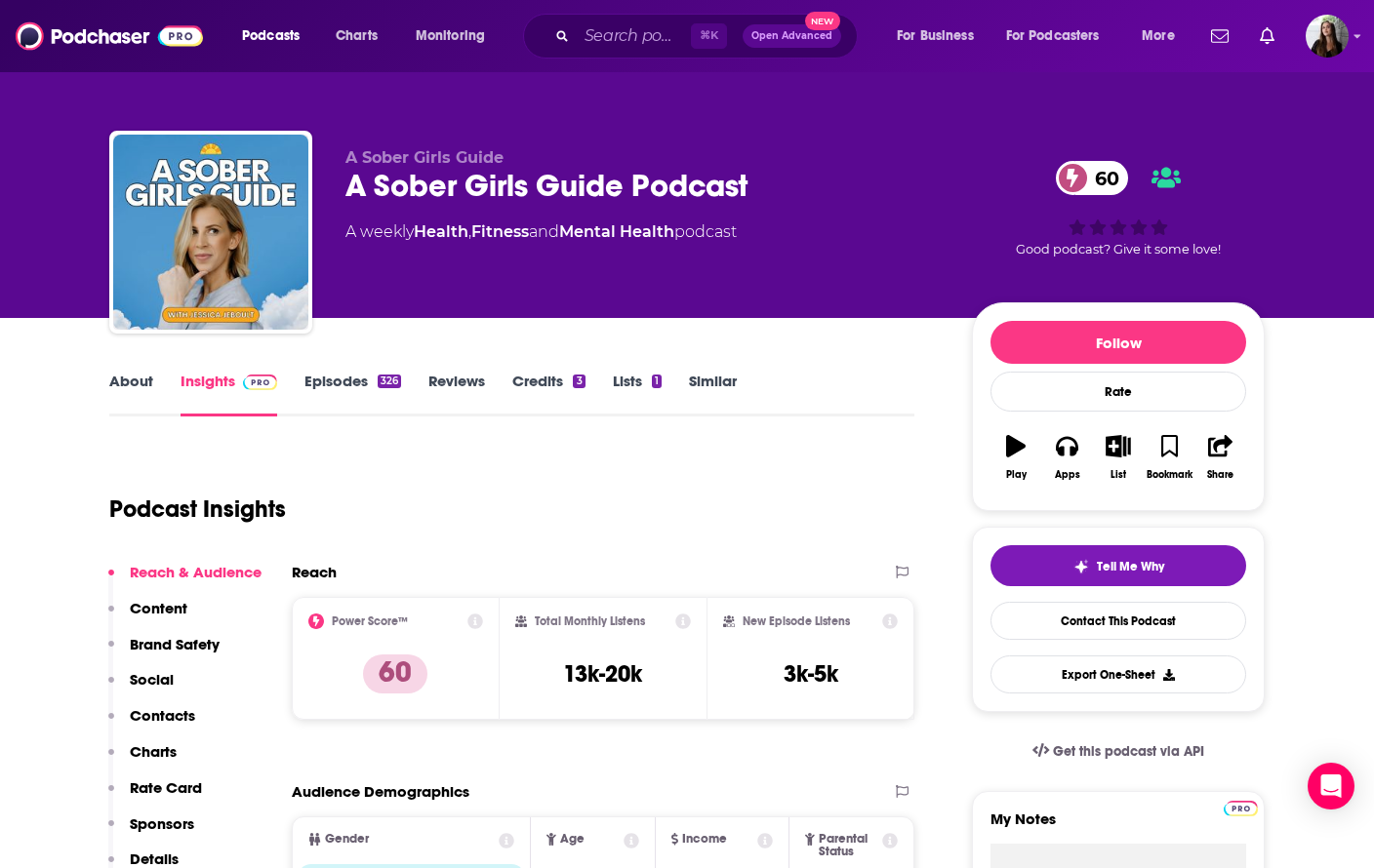
scroll to position [38, 0]
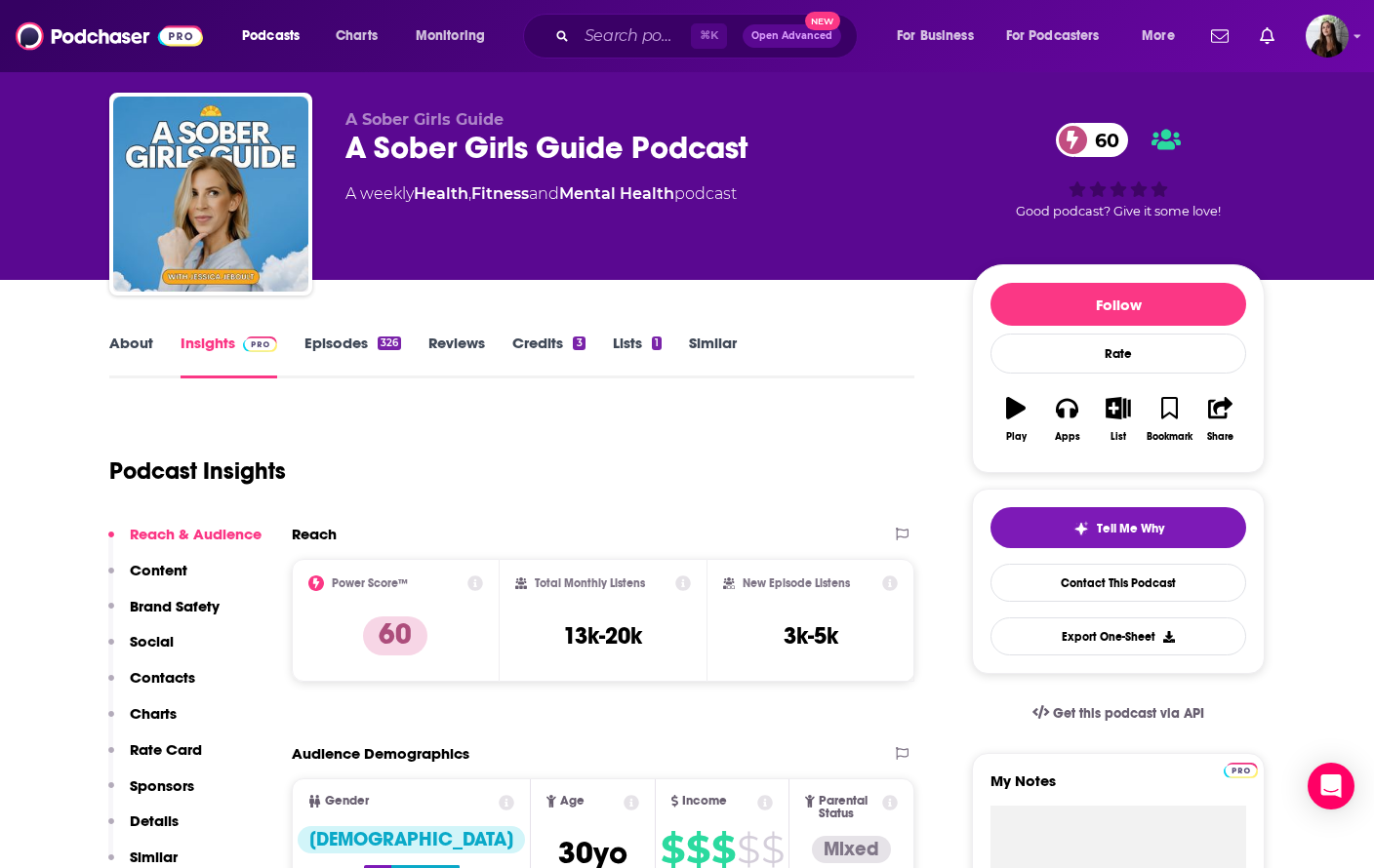
click at [603, 148] on div "A Sober Girls Guide Podcast 60" at bounding box center [643, 148] width 595 height 38
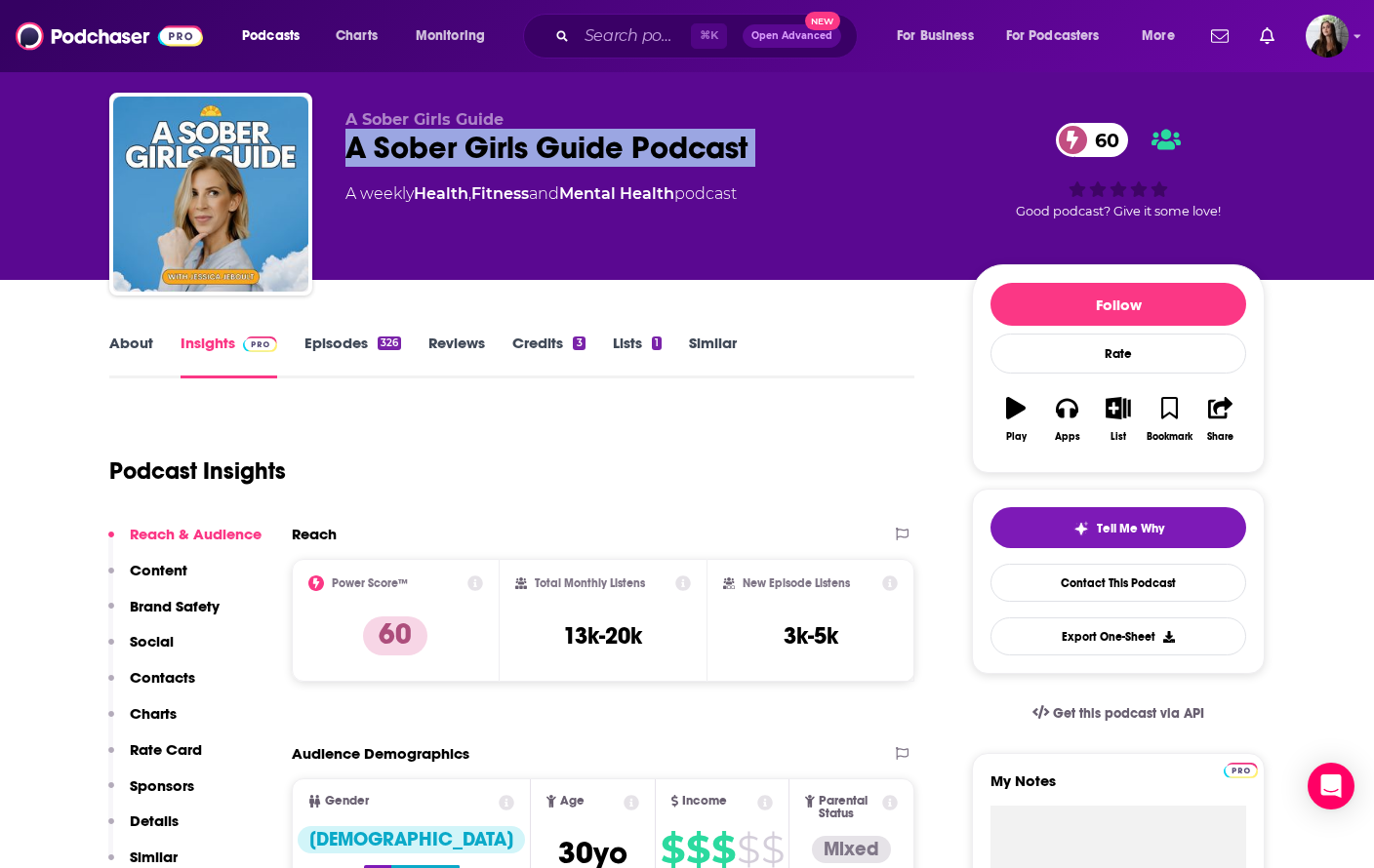
click at [603, 148] on div "A Sober Girls Guide Podcast 60" at bounding box center [643, 148] width 595 height 38
copy div "A Sober Girls Guide Podcast 60"
click at [1127, 593] on link "Contact This Podcast" at bounding box center [1118, 583] width 255 height 38
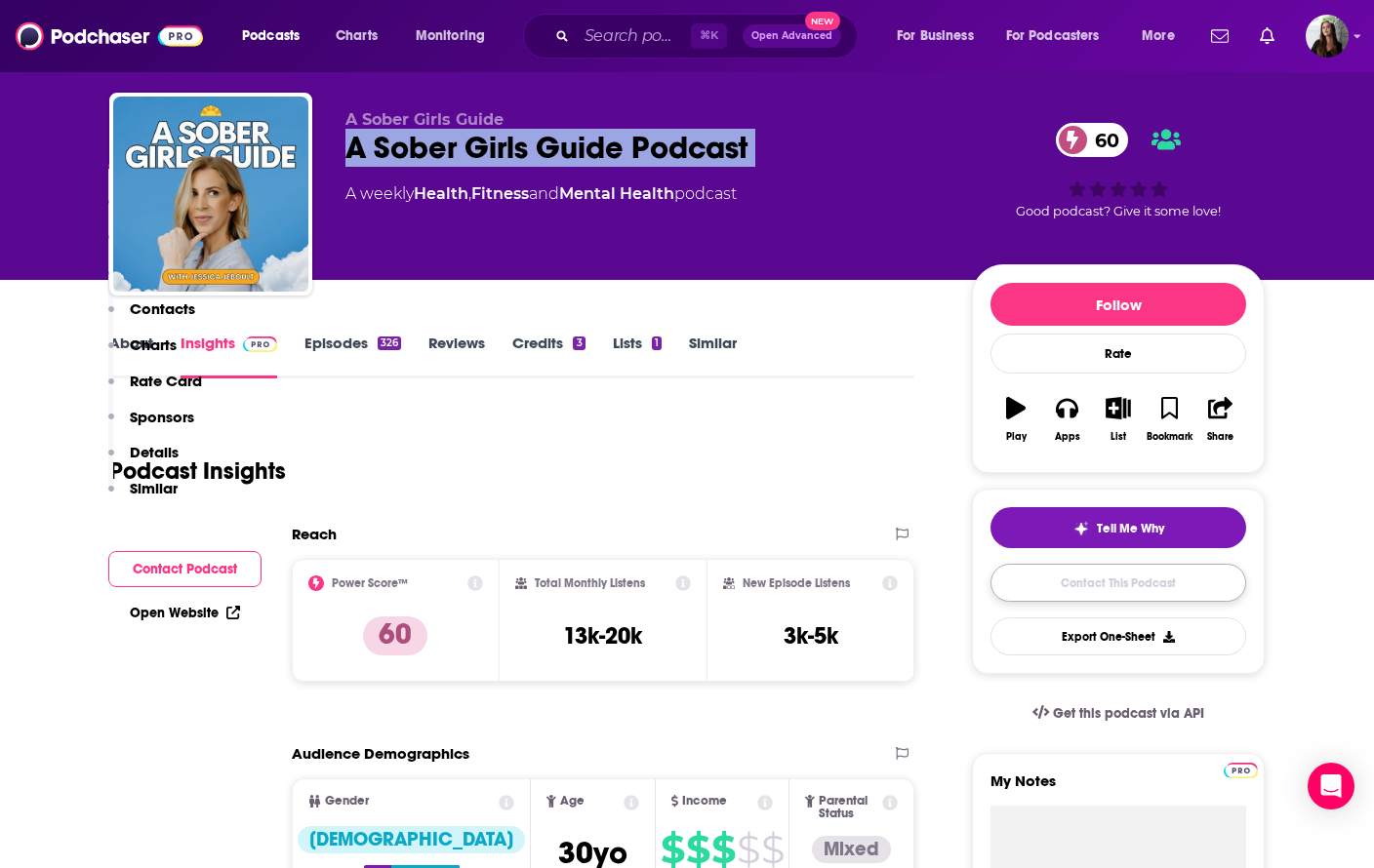
scroll to position [2479, 0]
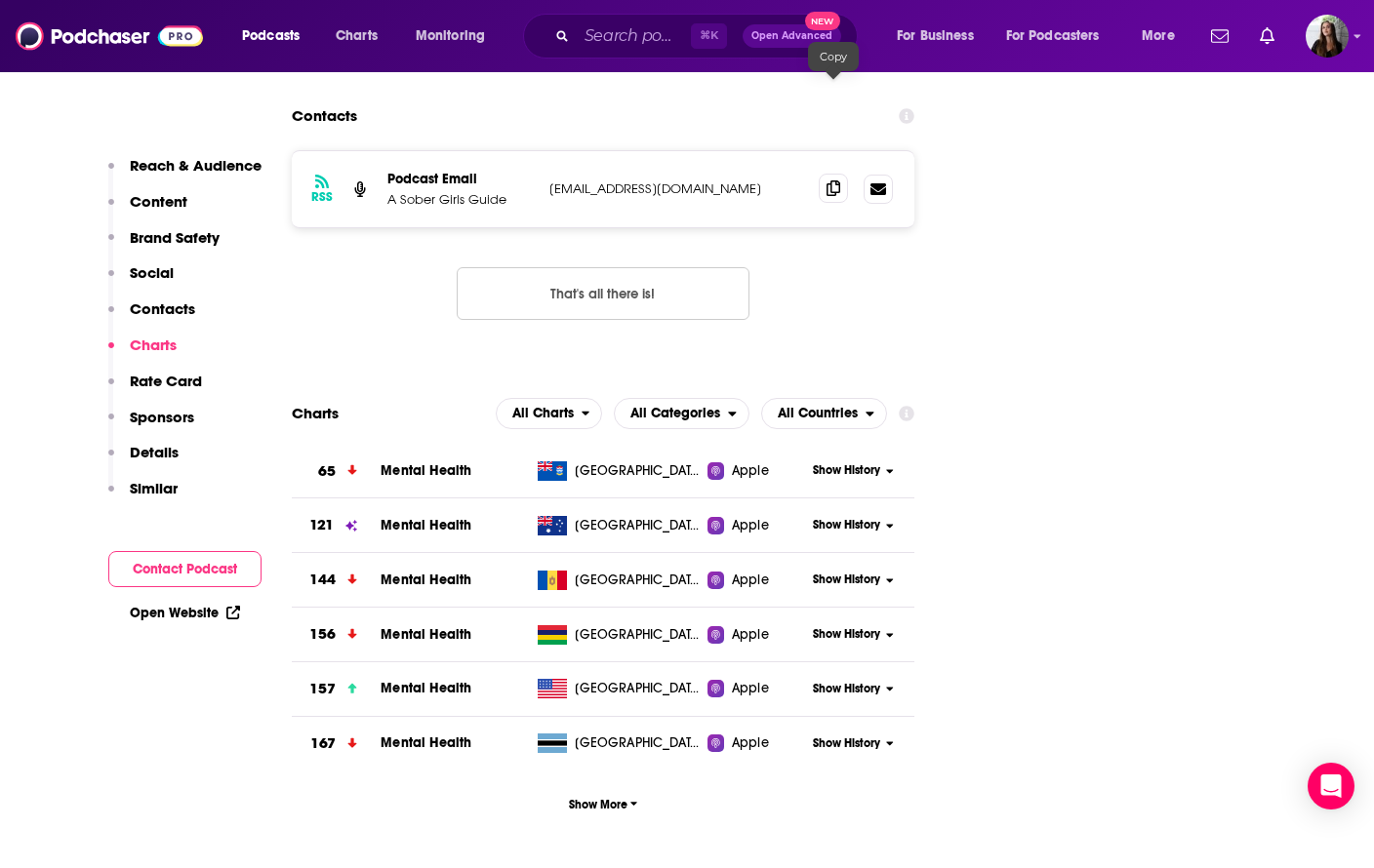
click at [833, 181] on icon at bounding box center [834, 189] width 14 height 16
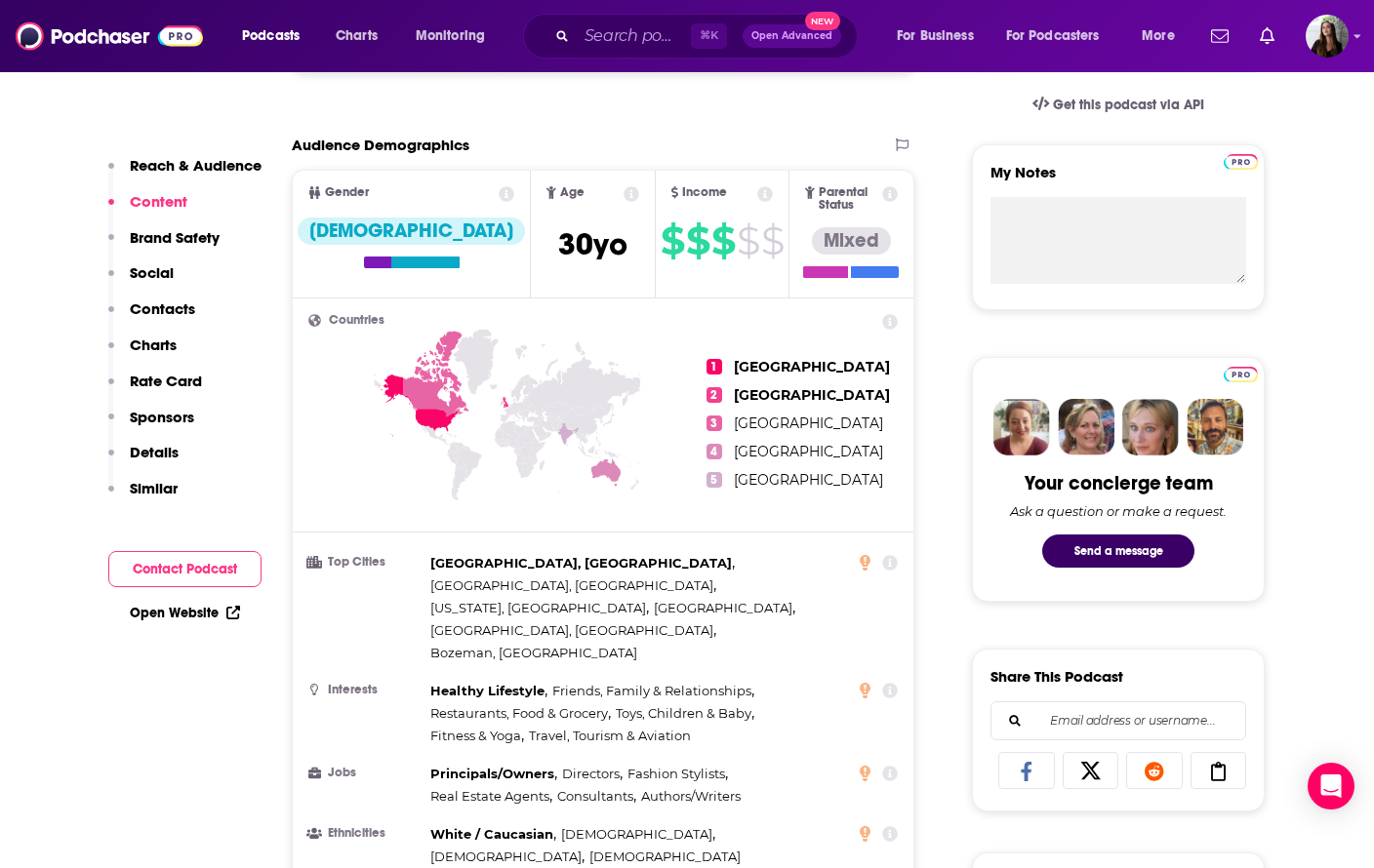
scroll to position [0, 0]
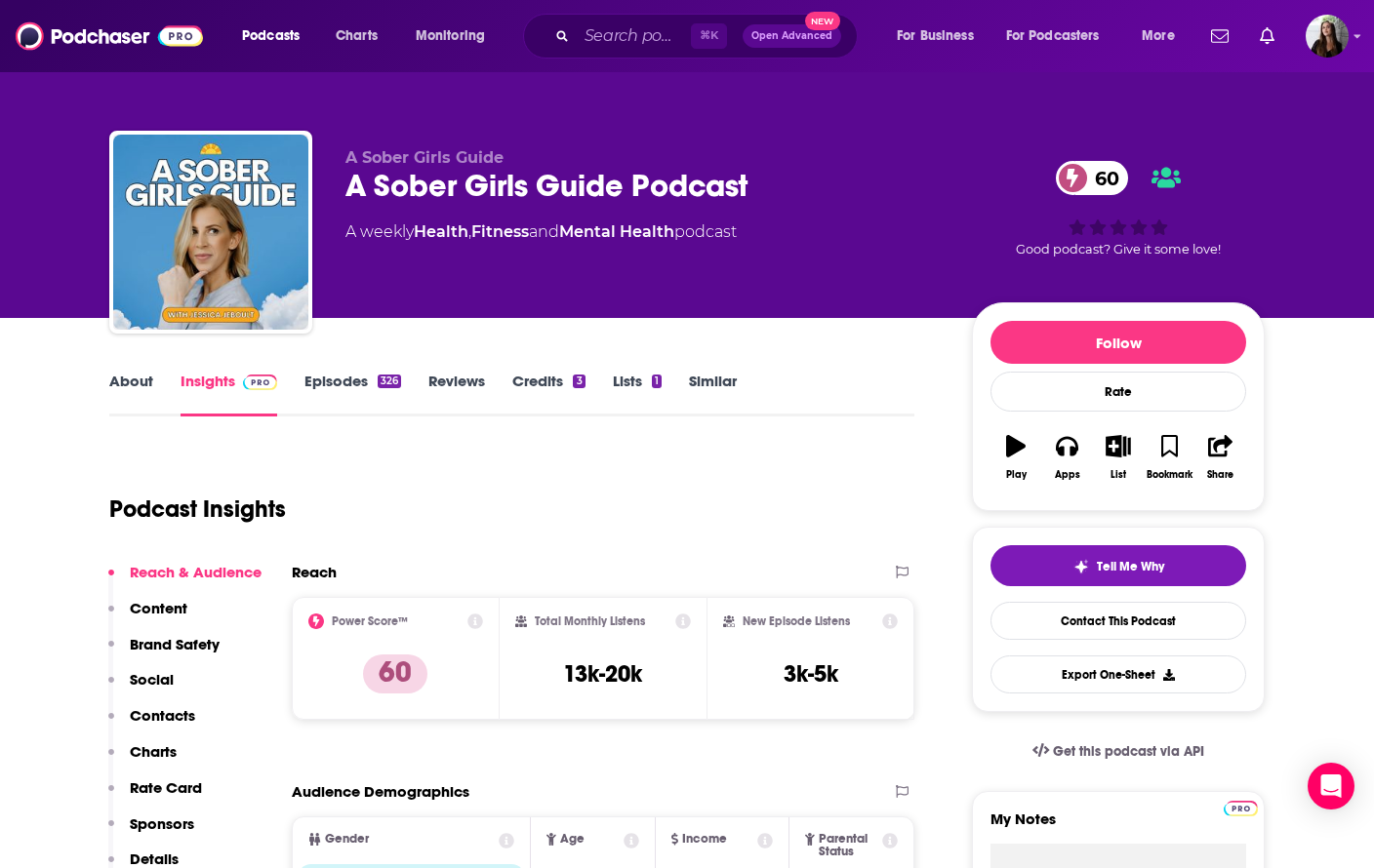
click at [142, 383] on link "About" at bounding box center [131, 393] width 44 height 45
